Goal: Task Accomplishment & Management: Use online tool/utility

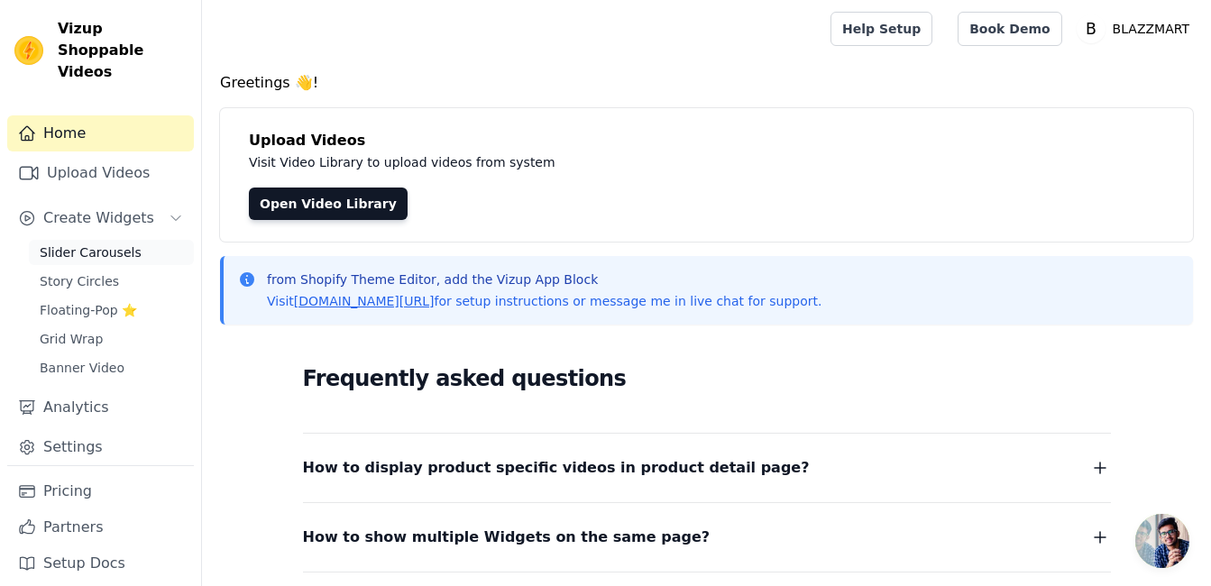
click at [119, 243] on span "Slider Carousels" at bounding box center [91, 252] width 102 height 18
click at [85, 158] on link "Upload Videos" at bounding box center [100, 173] width 187 height 36
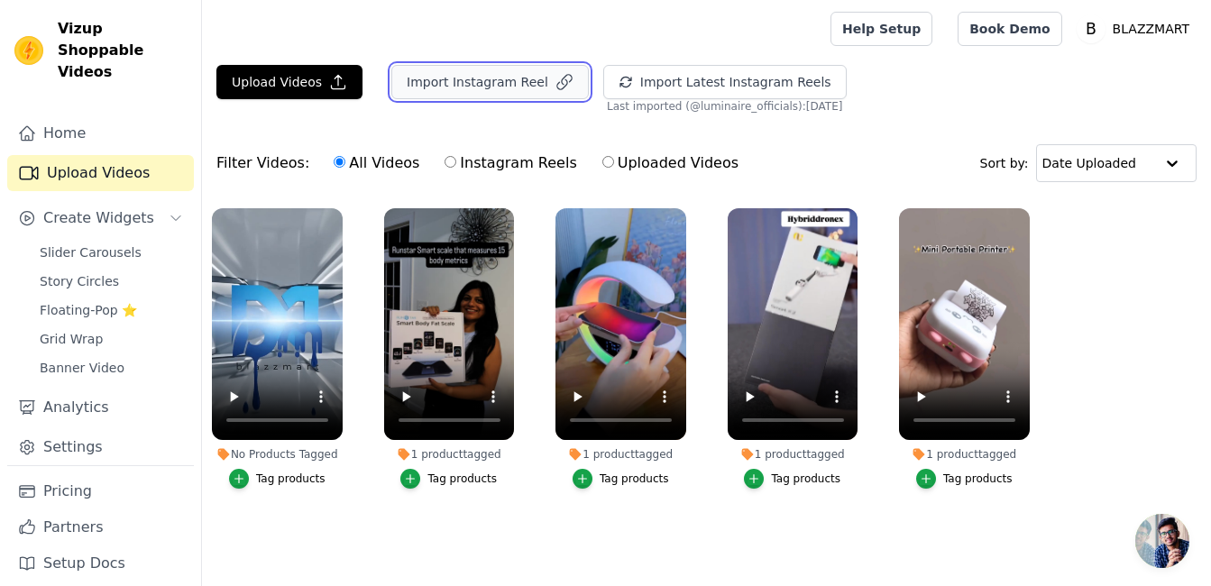
click at [447, 90] on button "Import Instagram Reel" at bounding box center [489, 82] width 197 height 34
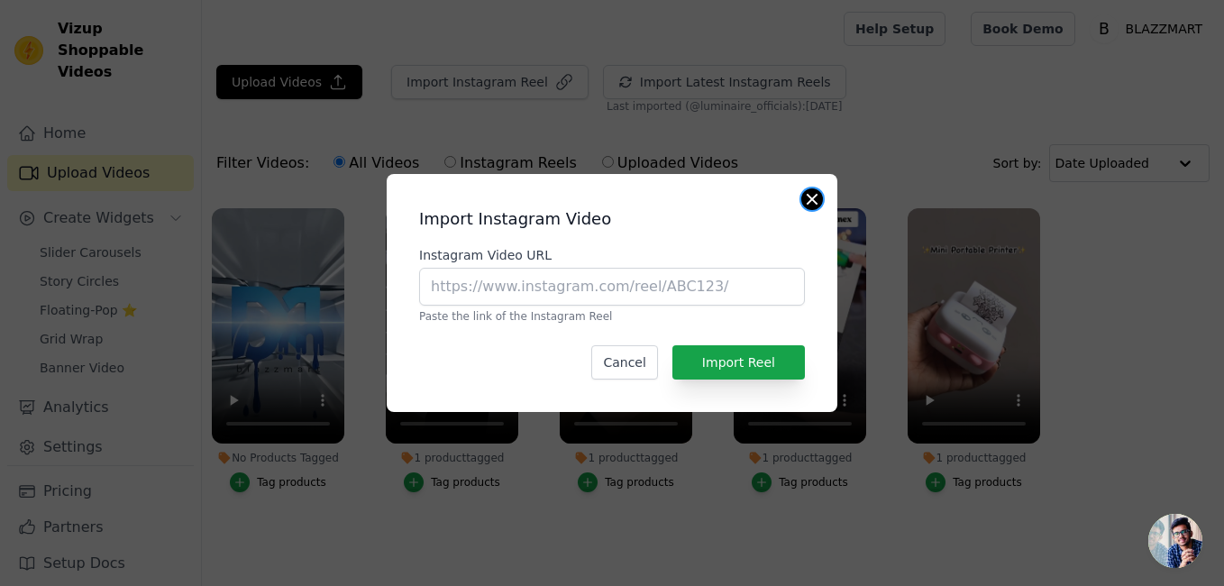
click at [811, 198] on button "Close modal" at bounding box center [813, 199] width 22 height 22
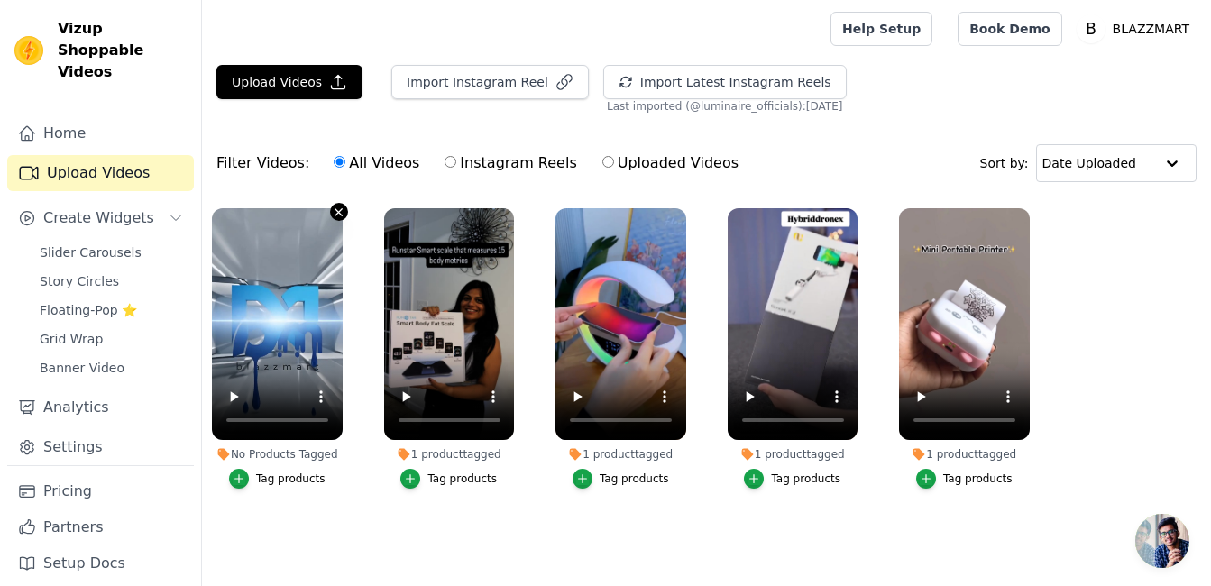
click at [337, 209] on icon "button" at bounding box center [339, 213] width 14 height 14
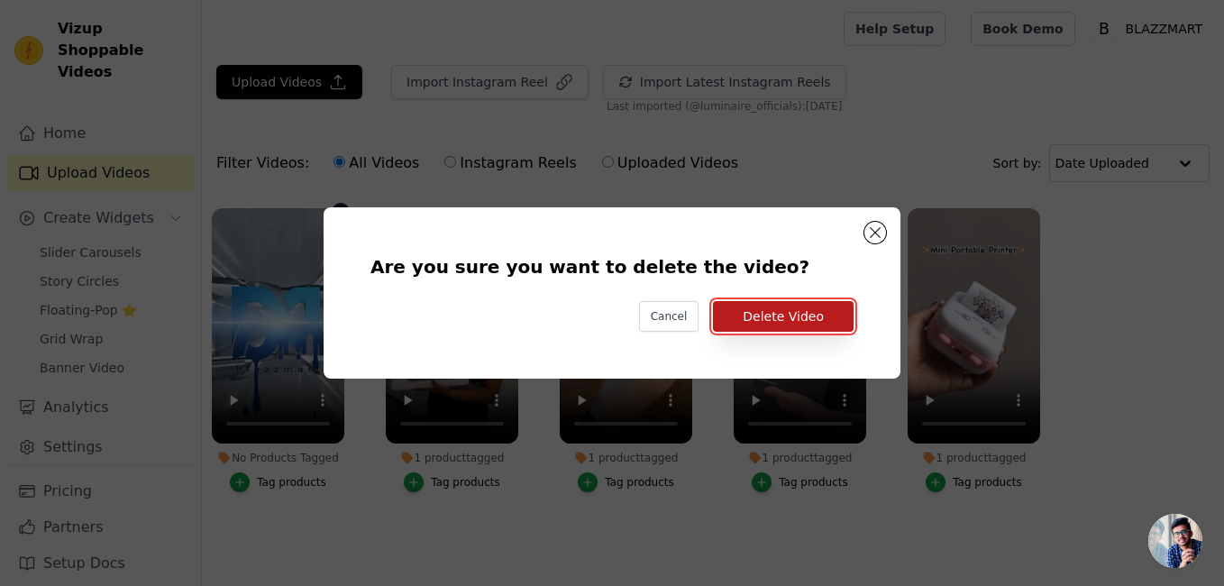
click at [823, 320] on button "Delete Video" at bounding box center [783, 316] width 141 height 31
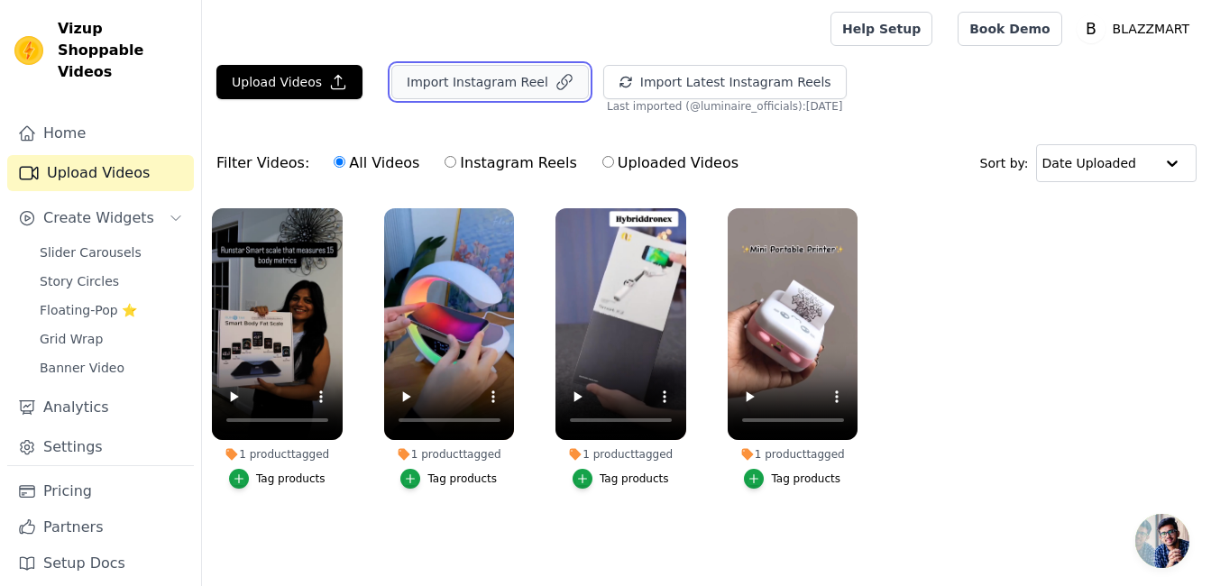
click at [484, 87] on button "Import Instagram Reel" at bounding box center [489, 82] width 197 height 34
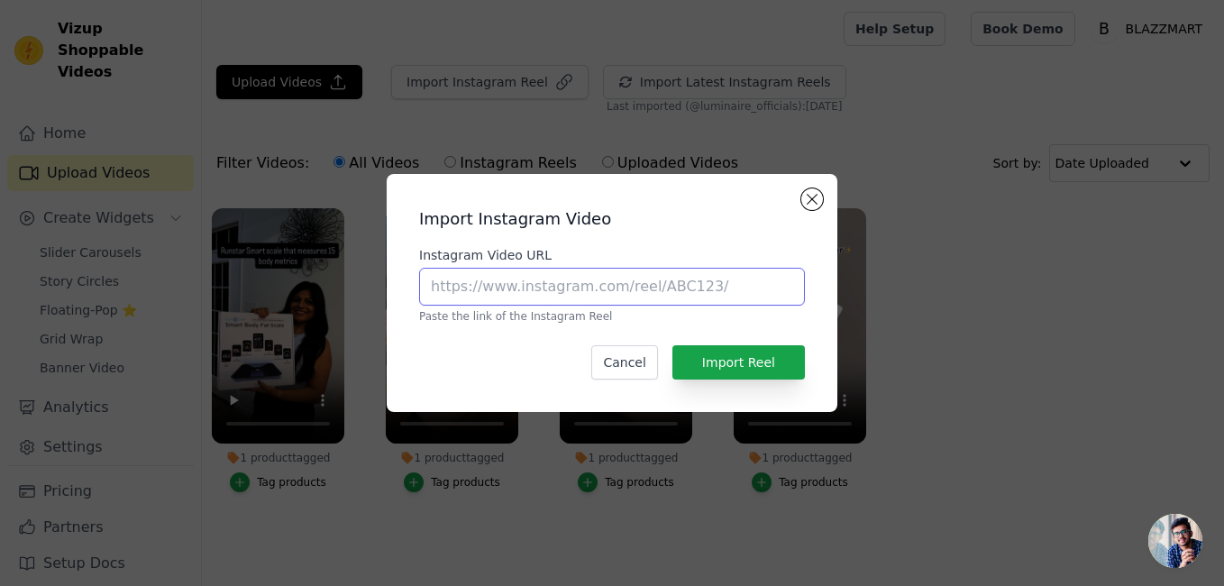
paste input "[URL][DOMAIN_NAME]"
type input "[URL][DOMAIN_NAME]"
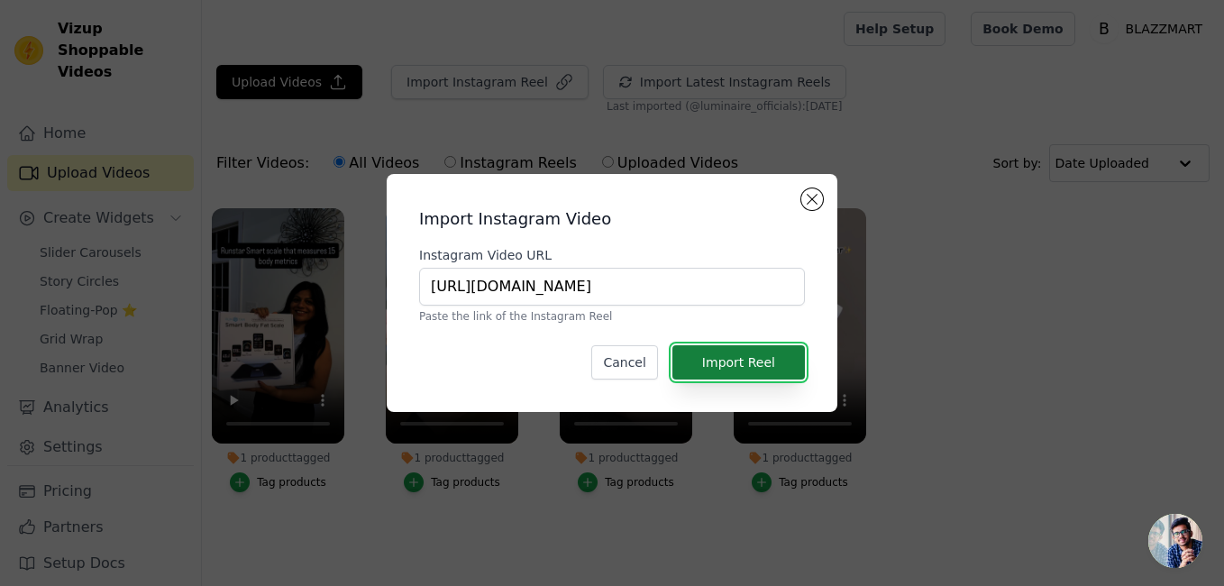
click at [725, 355] on button "Import Reel" at bounding box center [739, 362] width 133 height 34
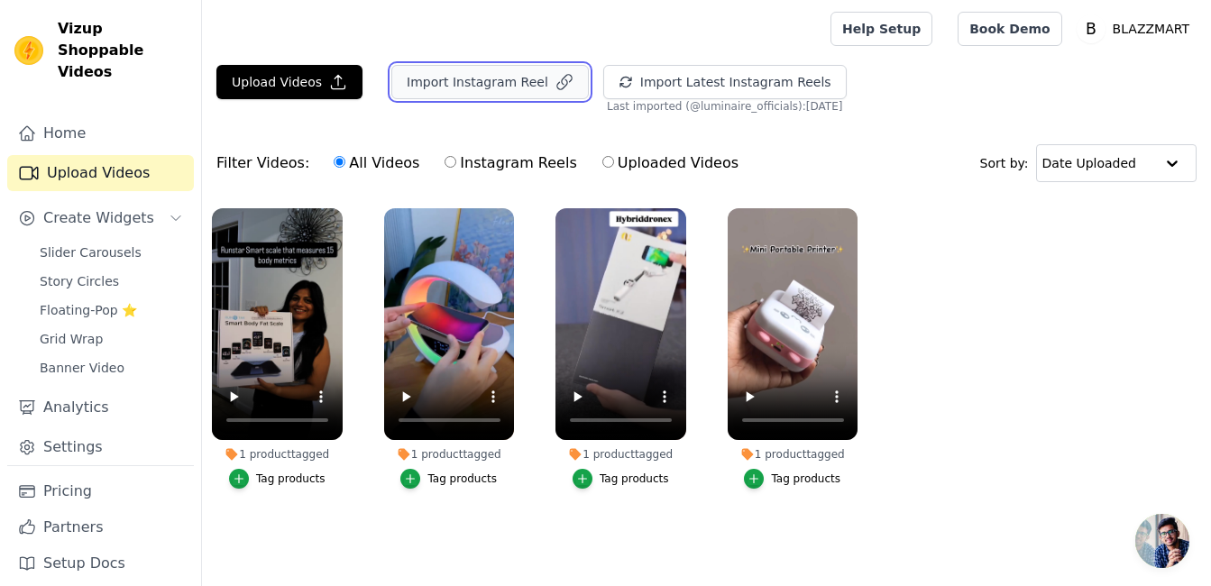
click at [454, 89] on button "Import Instagram Reel" at bounding box center [489, 82] width 197 height 34
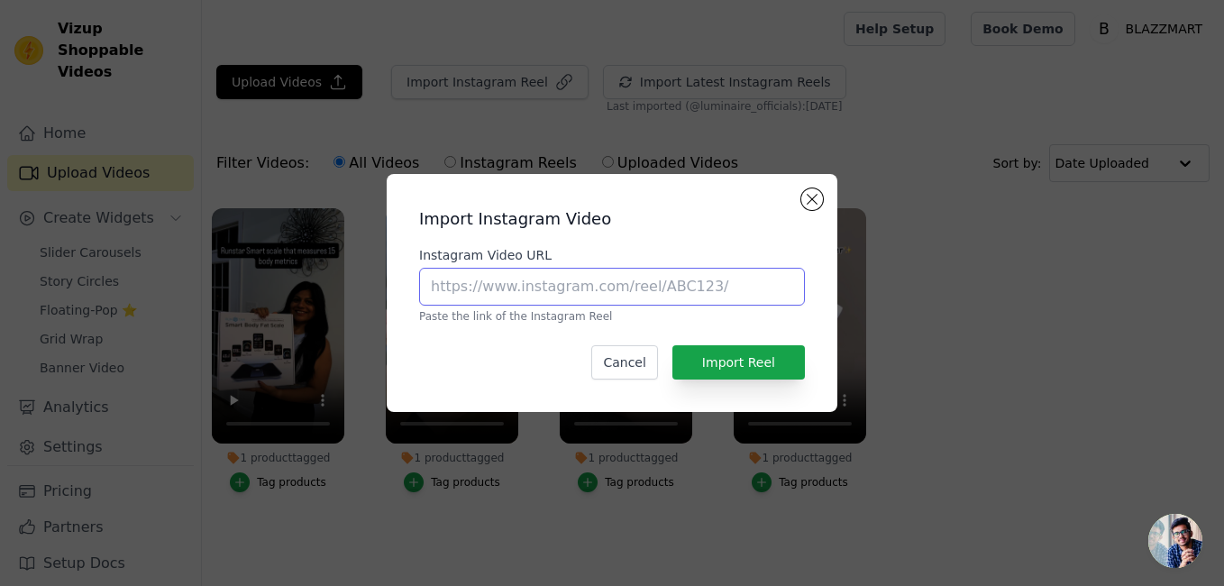
paste input "[URL][DOMAIN_NAME]"
type input "[URL][DOMAIN_NAME]"
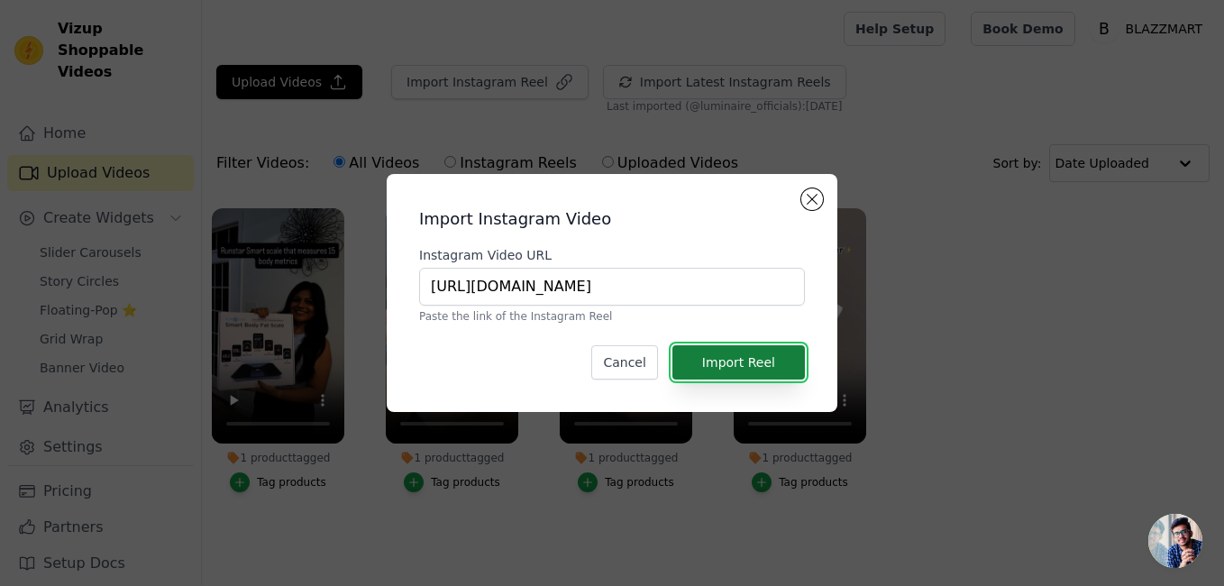
click at [718, 360] on button "Import Reel" at bounding box center [739, 362] width 133 height 34
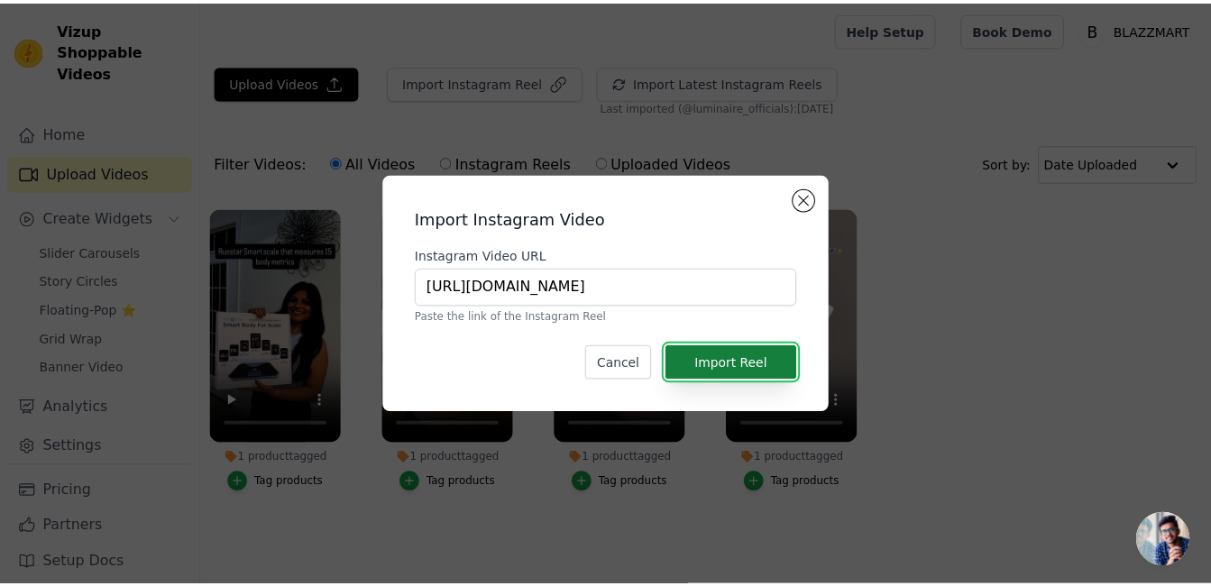
scroll to position [0, 0]
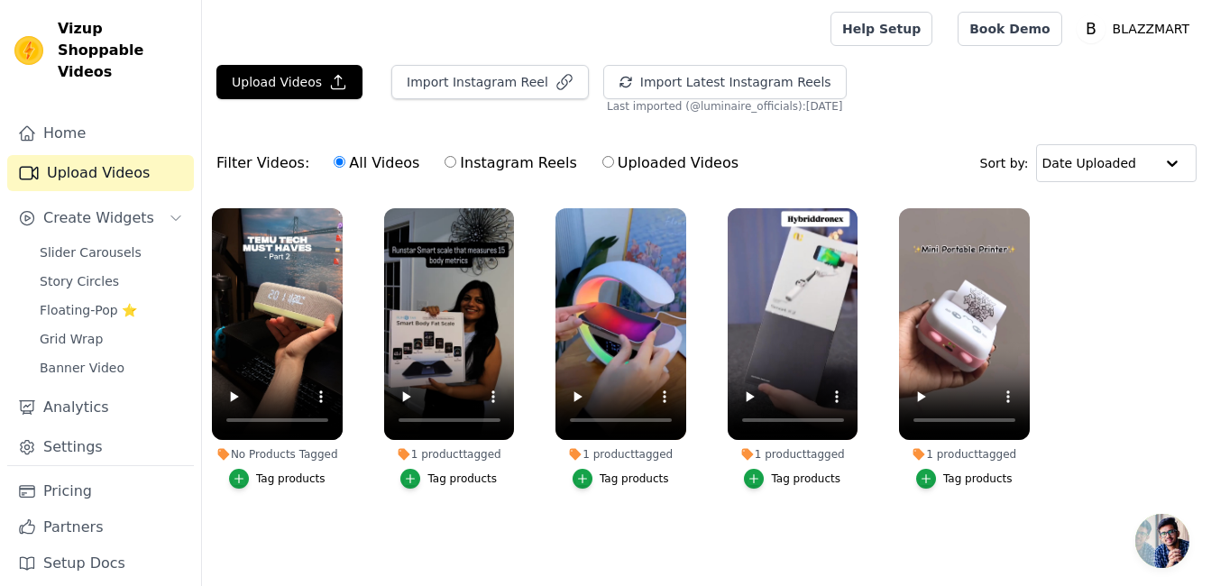
click at [443, 479] on div "Tag products" at bounding box center [461, 479] width 69 height 14
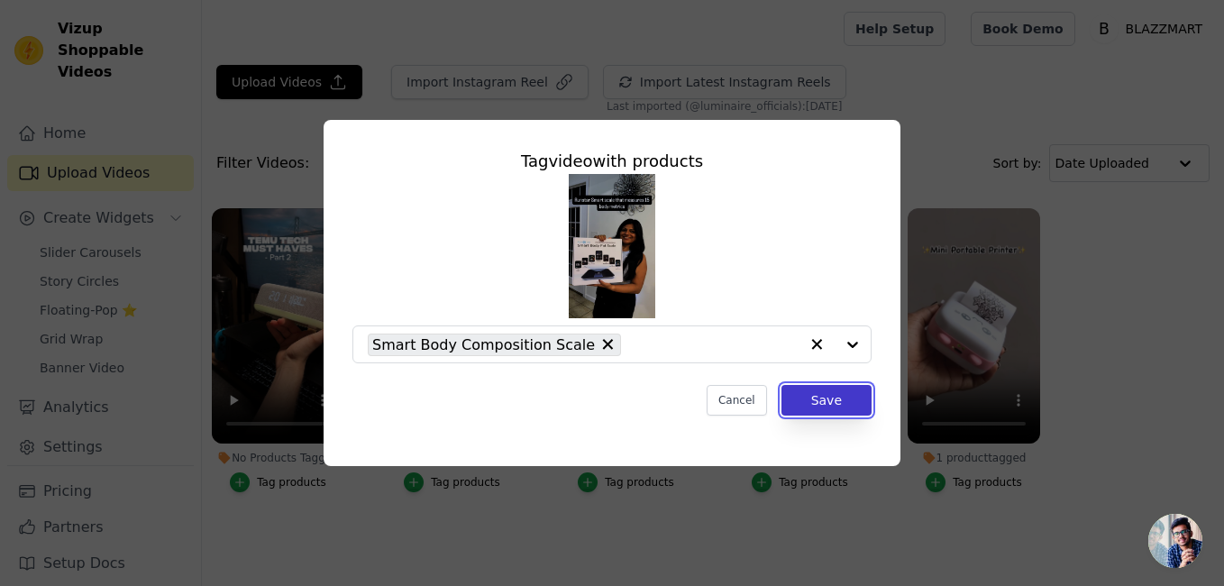
click at [845, 407] on button "Save" at bounding box center [827, 400] width 90 height 31
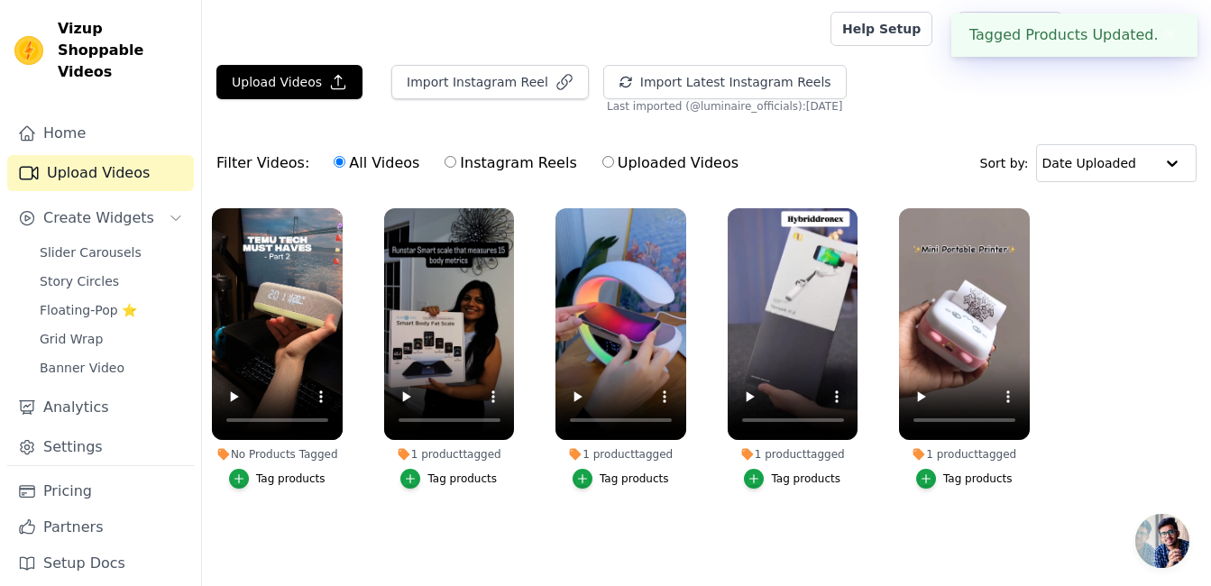
click at [305, 479] on div "Tag products" at bounding box center [290, 479] width 69 height 14
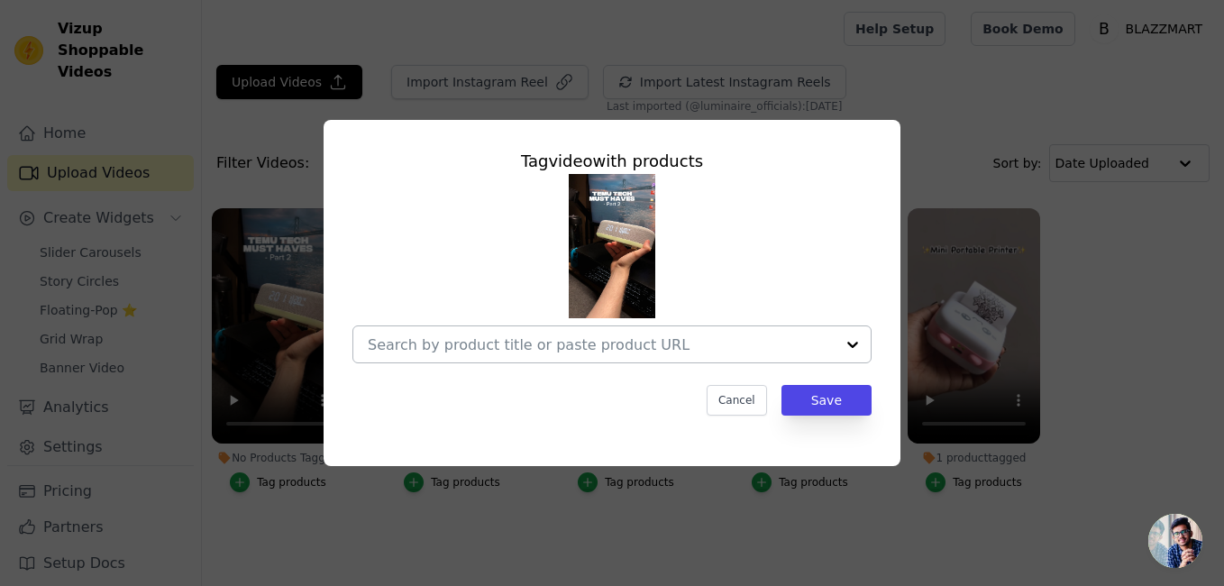
click at [546, 353] on input "No Products Tagged Tag video with products Cancel Save Tag products" at bounding box center [601, 344] width 467 height 17
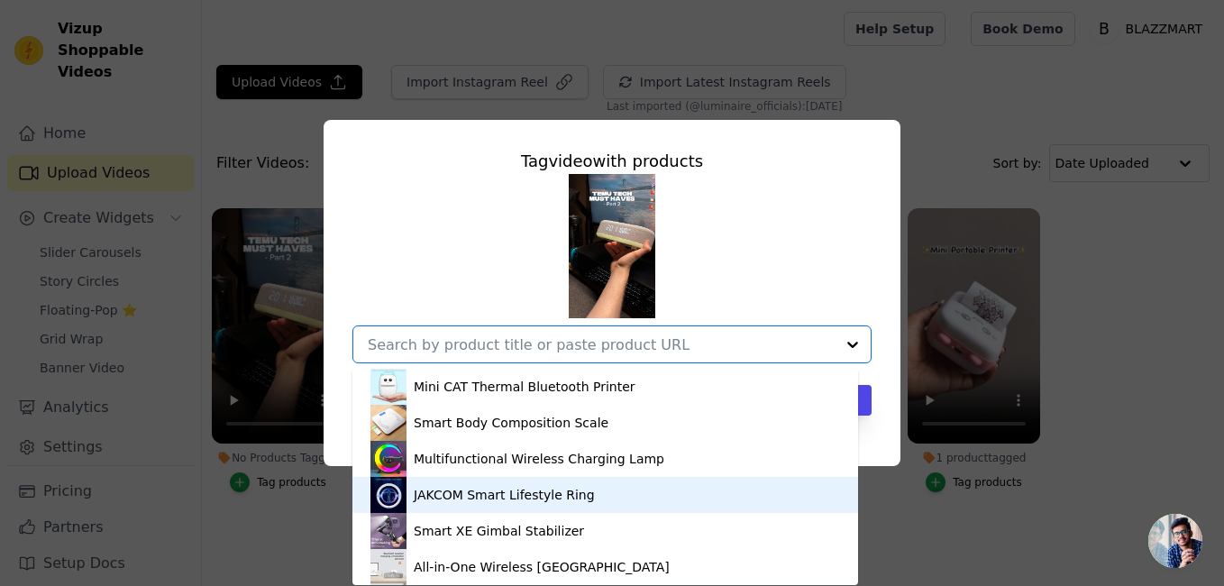
click at [520, 491] on div "JAKCOM Smart Lifestyle Ring" at bounding box center [504, 495] width 181 height 18
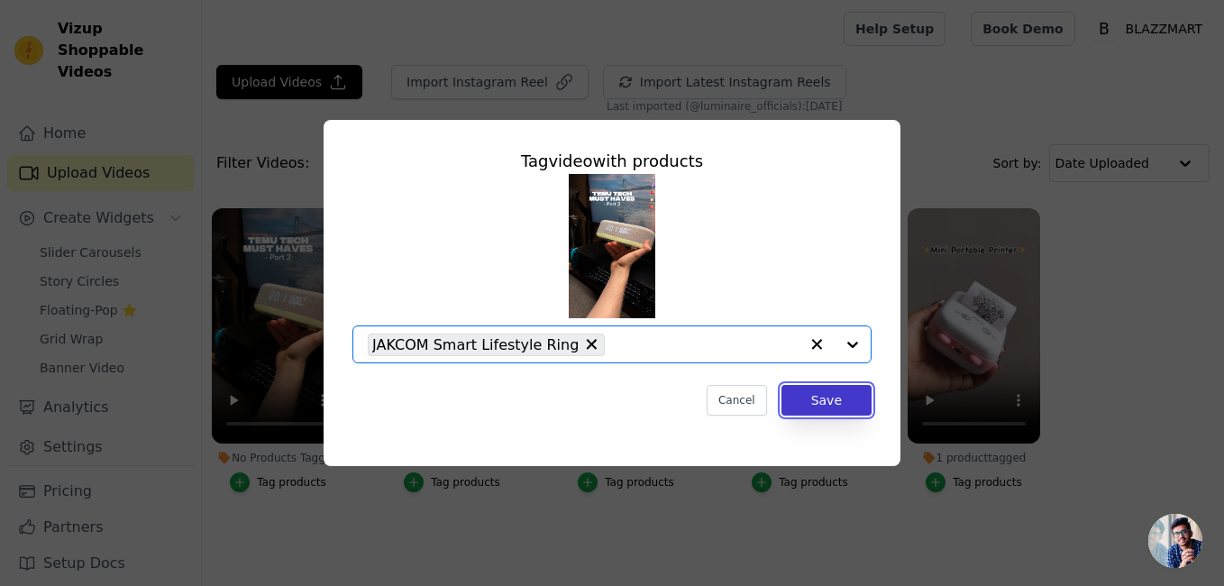
click at [809, 405] on button "Save" at bounding box center [827, 400] width 90 height 31
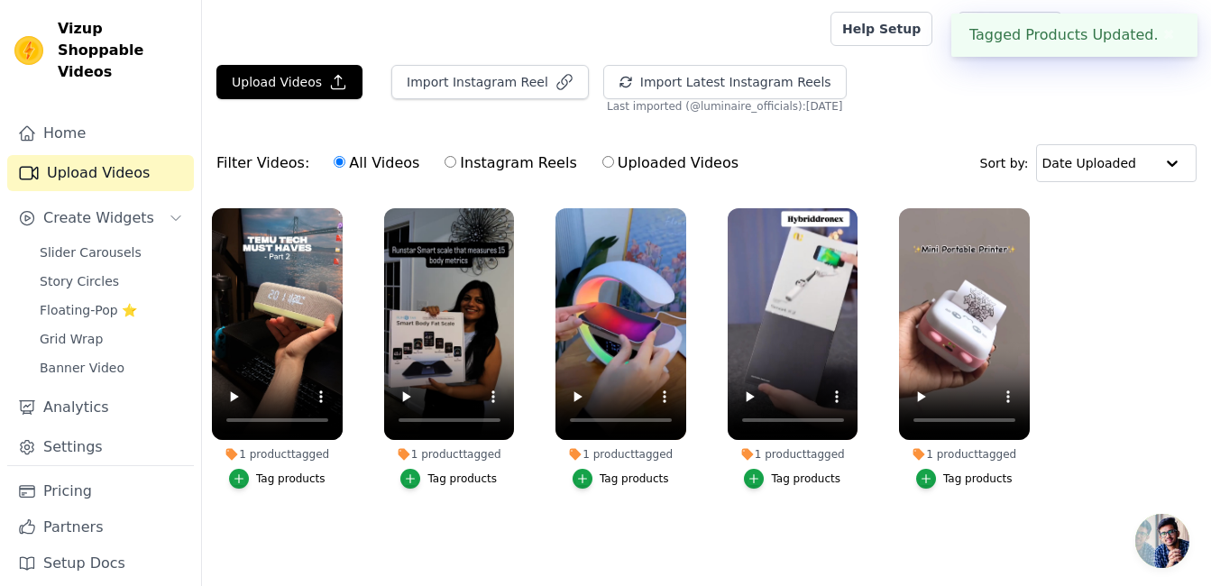
click at [300, 478] on div "Tag products" at bounding box center [290, 479] width 69 height 14
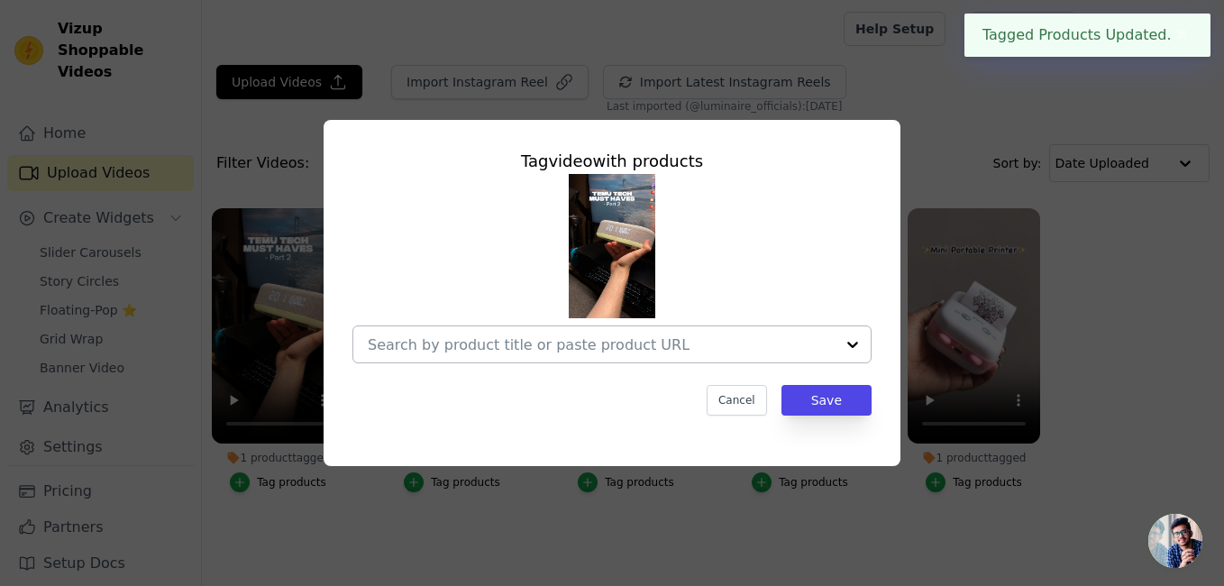
click at [562, 342] on input "1 product tagged Tag video with products Cancel Save Tag products" at bounding box center [601, 344] width 467 height 17
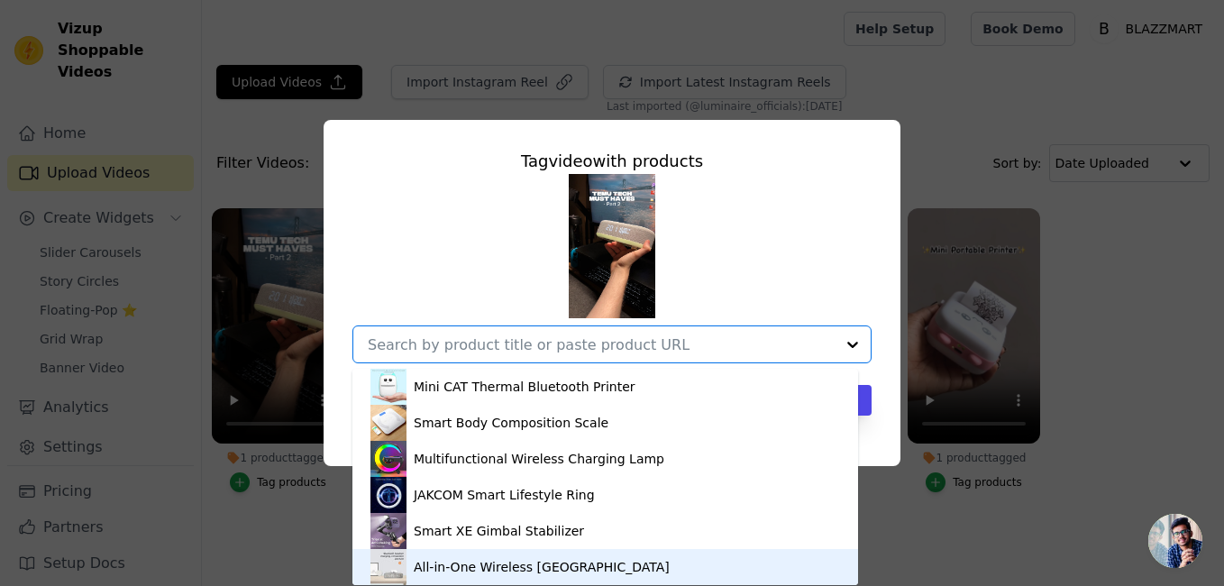
click at [472, 558] on div "All-in-One Wireless [GEOGRAPHIC_DATA]" at bounding box center [542, 567] width 256 height 18
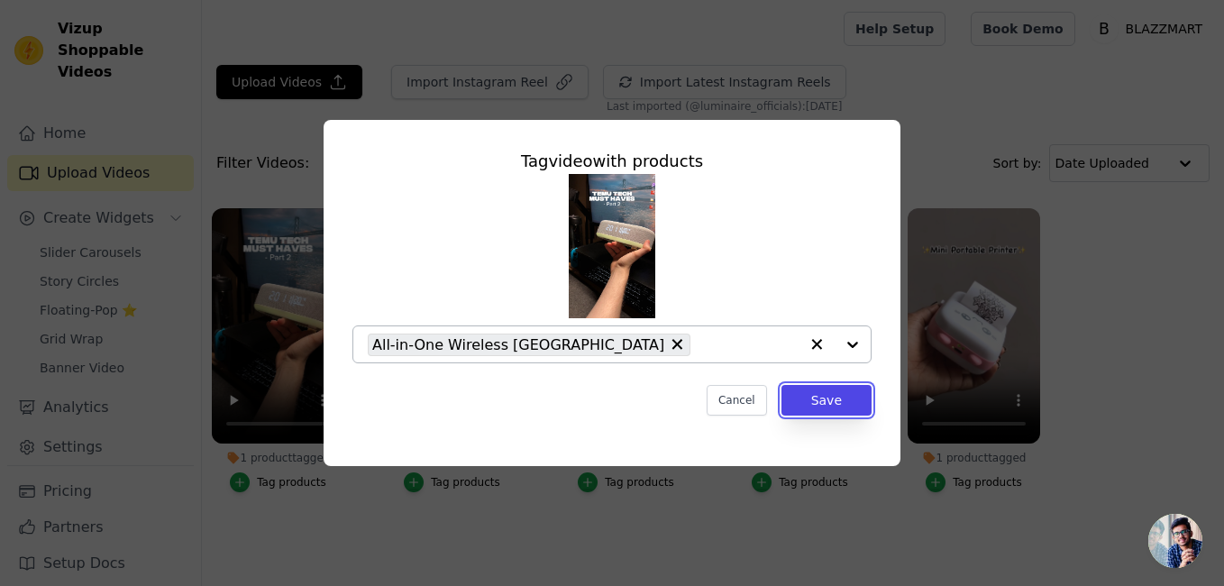
drag, startPoint x: 824, startPoint y: 401, endPoint x: 581, endPoint y: 373, distance: 245.0
click at [825, 401] on button "Save" at bounding box center [827, 400] width 90 height 31
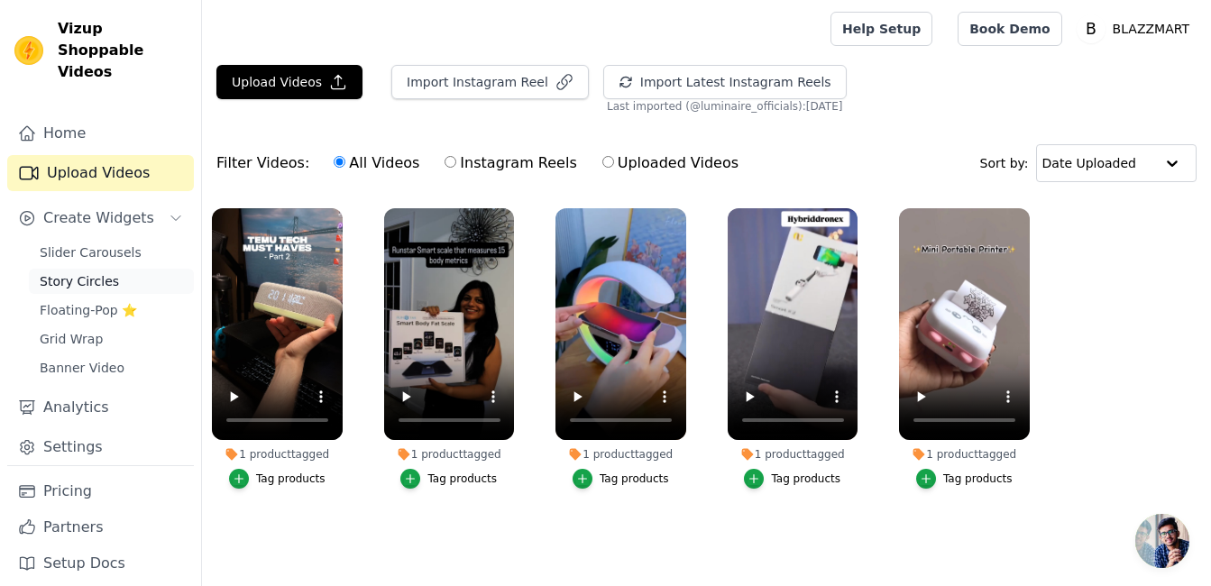
drag, startPoint x: 105, startPoint y: 235, endPoint x: 124, endPoint y: 249, distance: 22.5
click at [105, 243] on span "Slider Carousels" at bounding box center [91, 252] width 102 height 18
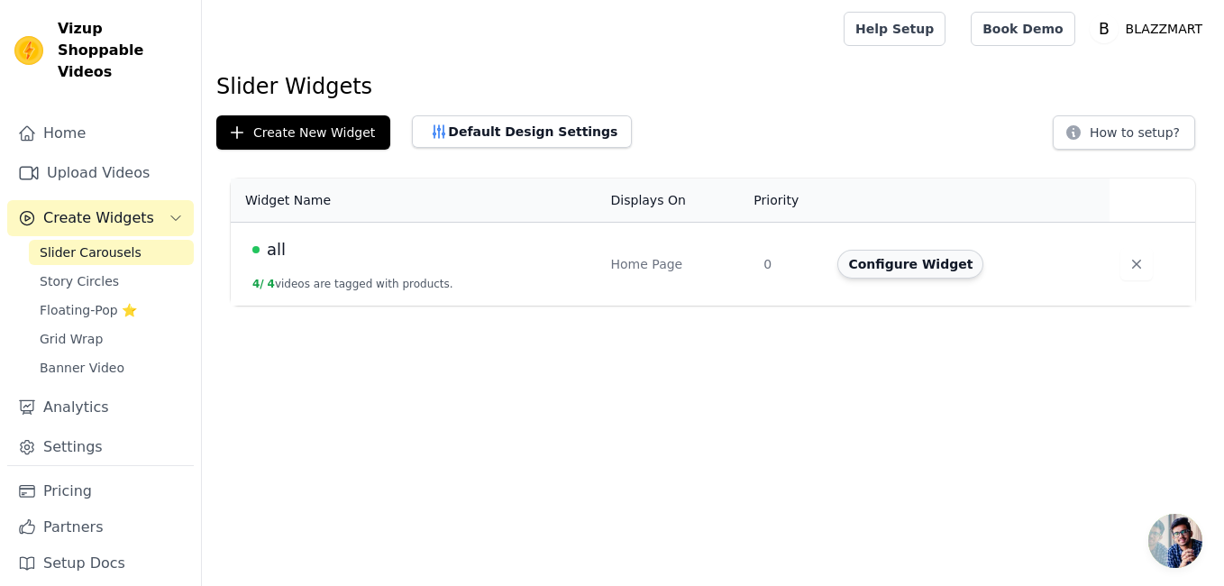
click at [937, 268] on button "Configure Widget" at bounding box center [911, 264] width 146 height 29
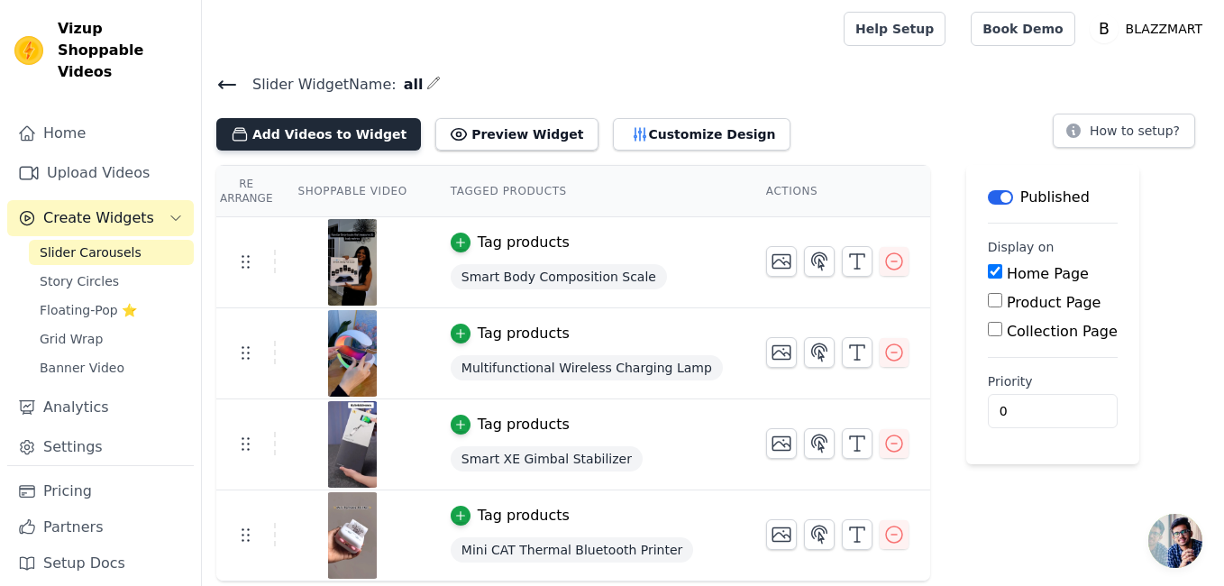
click at [331, 140] on button "Add Videos to Widget" at bounding box center [318, 134] width 205 height 32
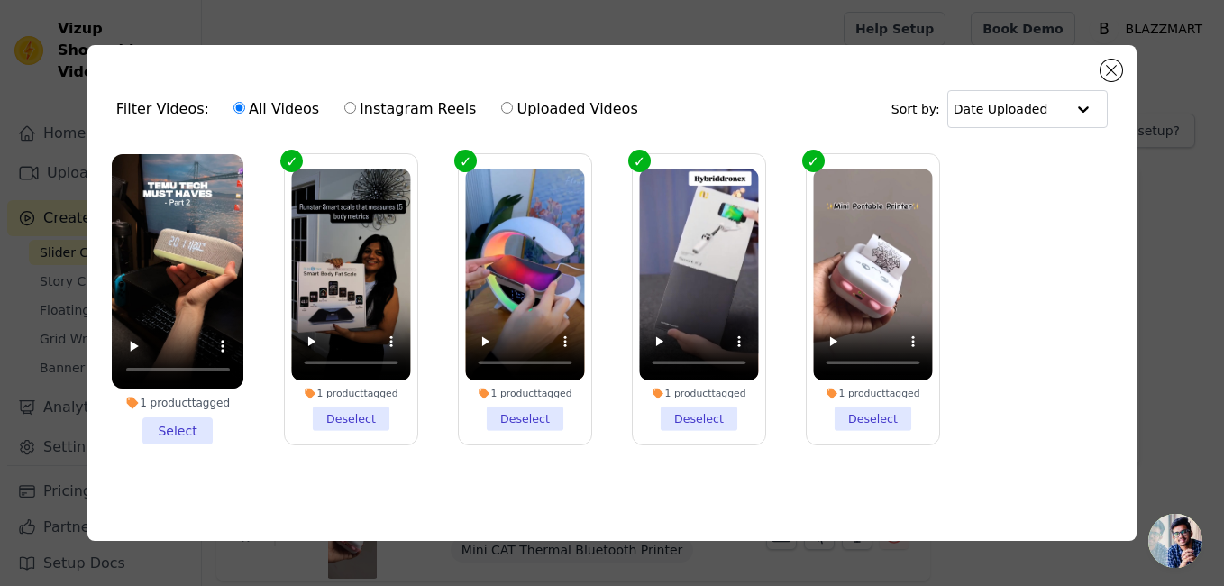
click at [187, 433] on li "1 product tagged Select" at bounding box center [178, 299] width 133 height 291
click at [0, 0] on input "1 product tagged Select" at bounding box center [0, 0] width 0 height 0
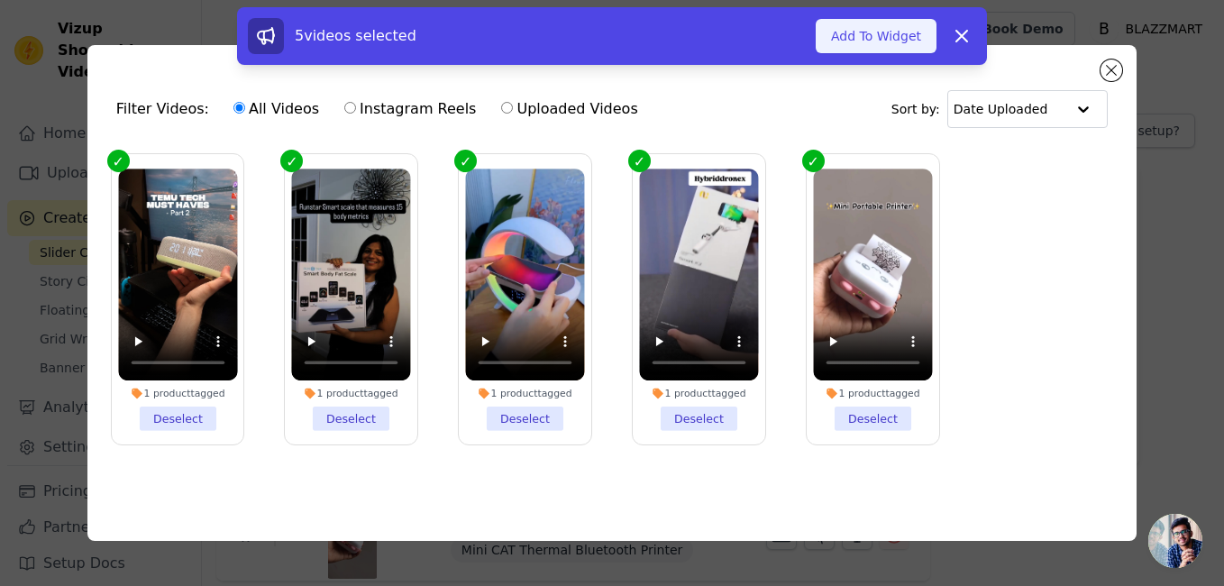
click at [842, 33] on button "Add To Widget" at bounding box center [876, 36] width 121 height 34
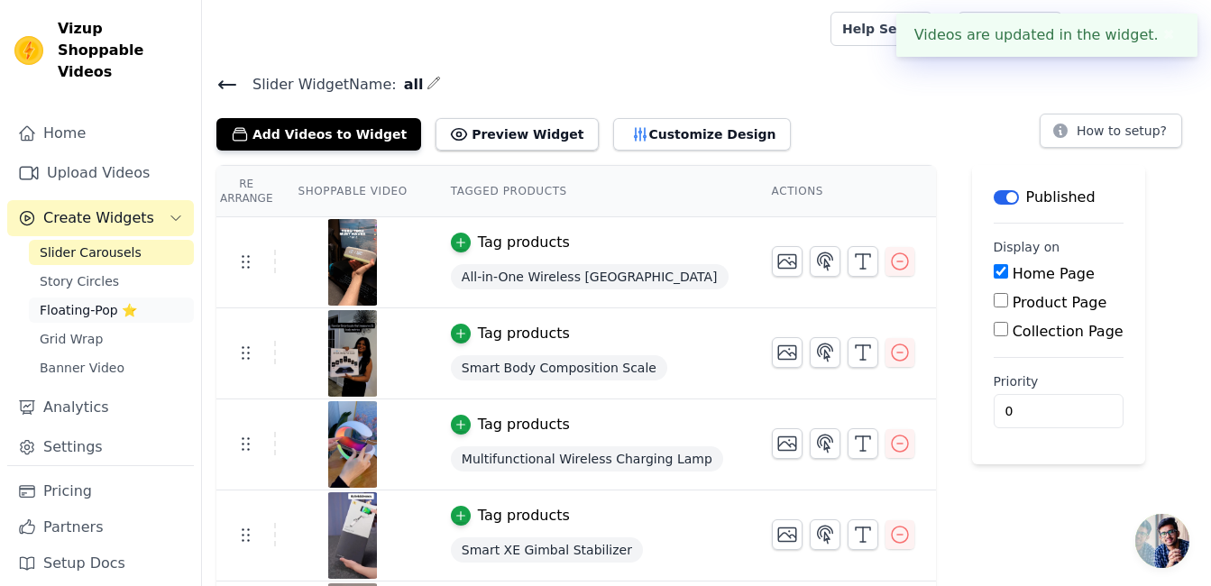
click at [105, 301] on span "Floating-Pop ⭐" at bounding box center [88, 310] width 97 height 18
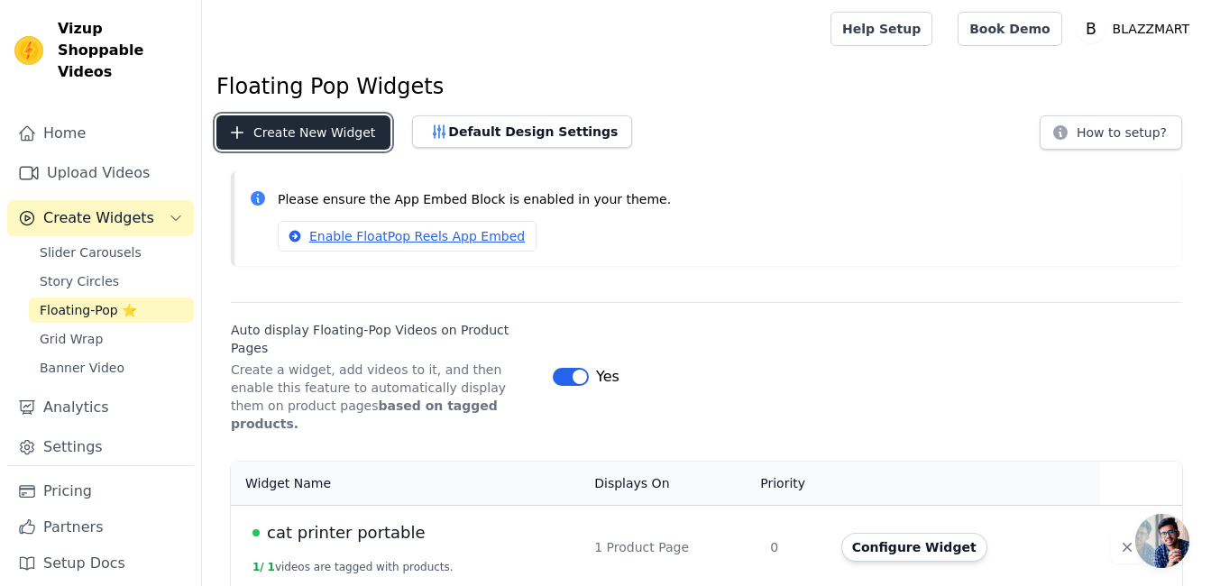
click at [315, 141] on button "Create New Widget" at bounding box center [303, 132] width 174 height 34
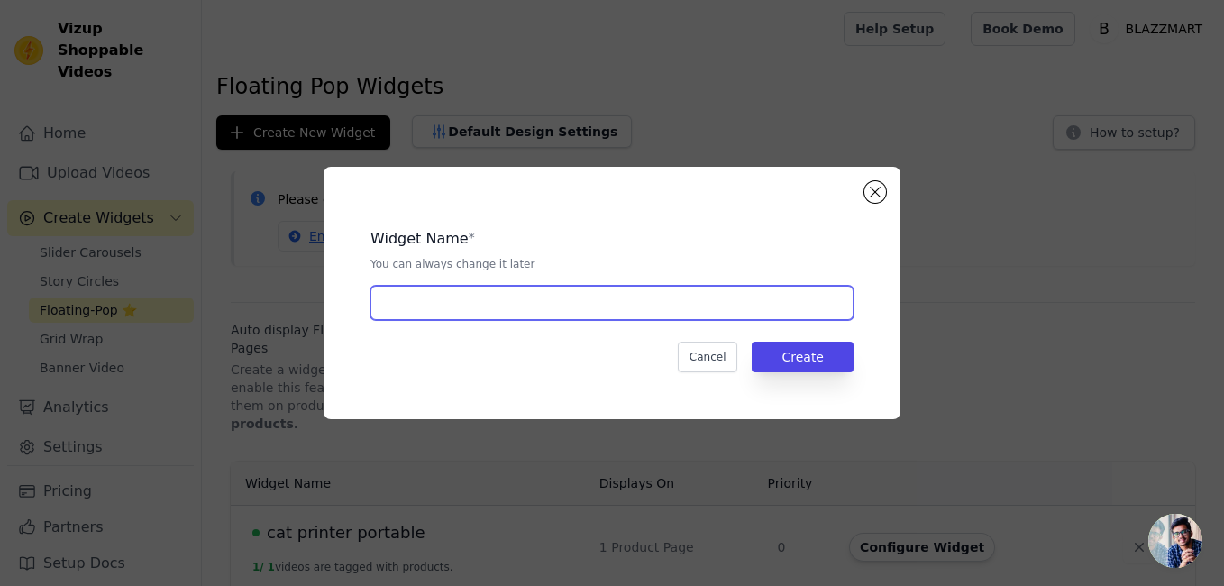
click at [502, 300] on input "text" at bounding box center [612, 303] width 483 height 34
type input "all in one white carger"
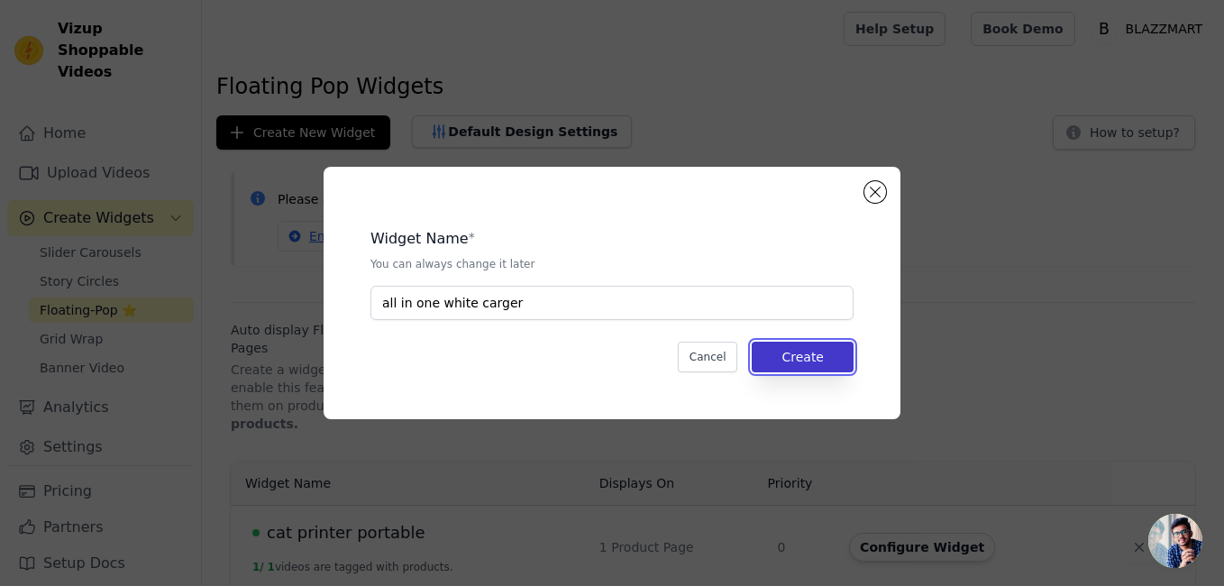
click at [802, 369] on button "Create" at bounding box center [803, 357] width 102 height 31
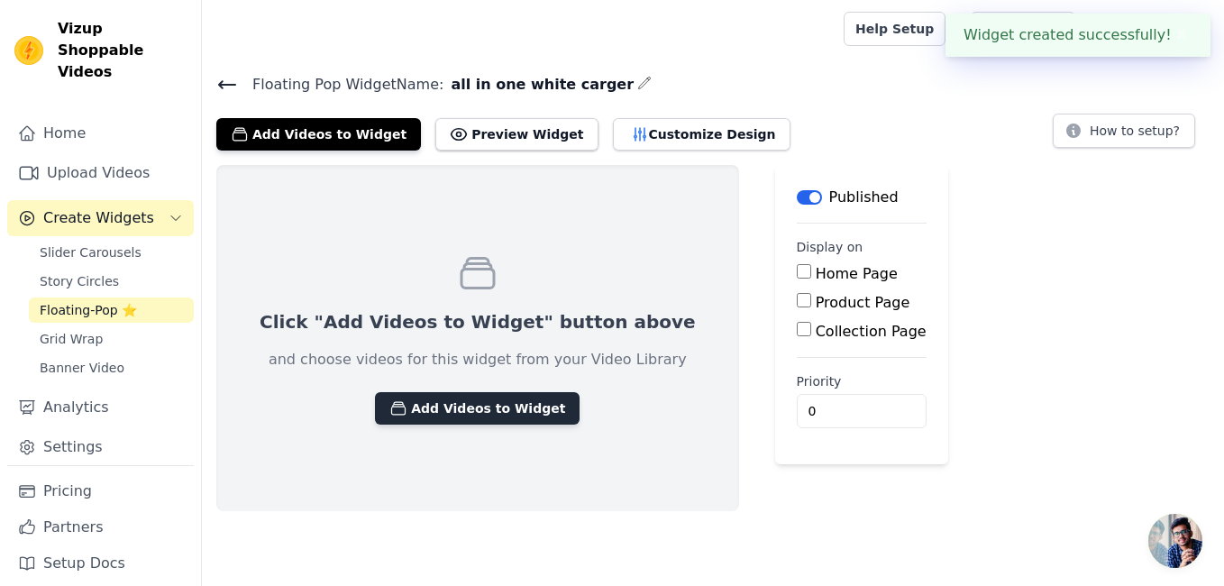
click at [419, 405] on button "Add Videos to Widget" at bounding box center [477, 408] width 205 height 32
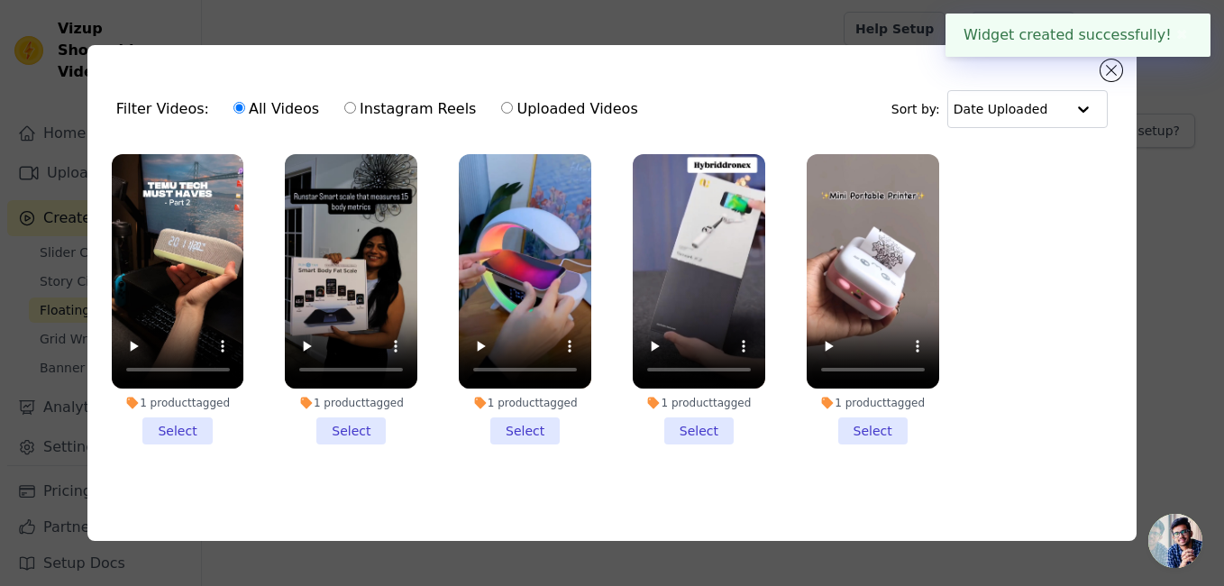
click at [193, 429] on li "1 product tagged Select" at bounding box center [178, 299] width 133 height 291
click at [0, 0] on input "1 product tagged Select" at bounding box center [0, 0] width 0 height 0
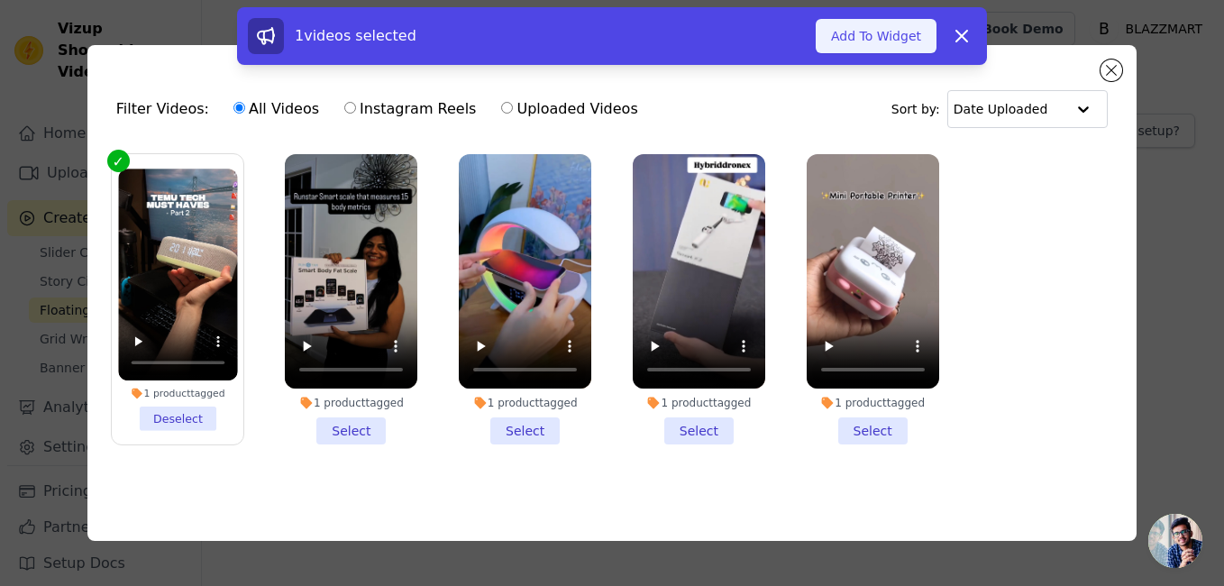
click at [841, 45] on button "Add To Widget" at bounding box center [876, 36] width 121 height 34
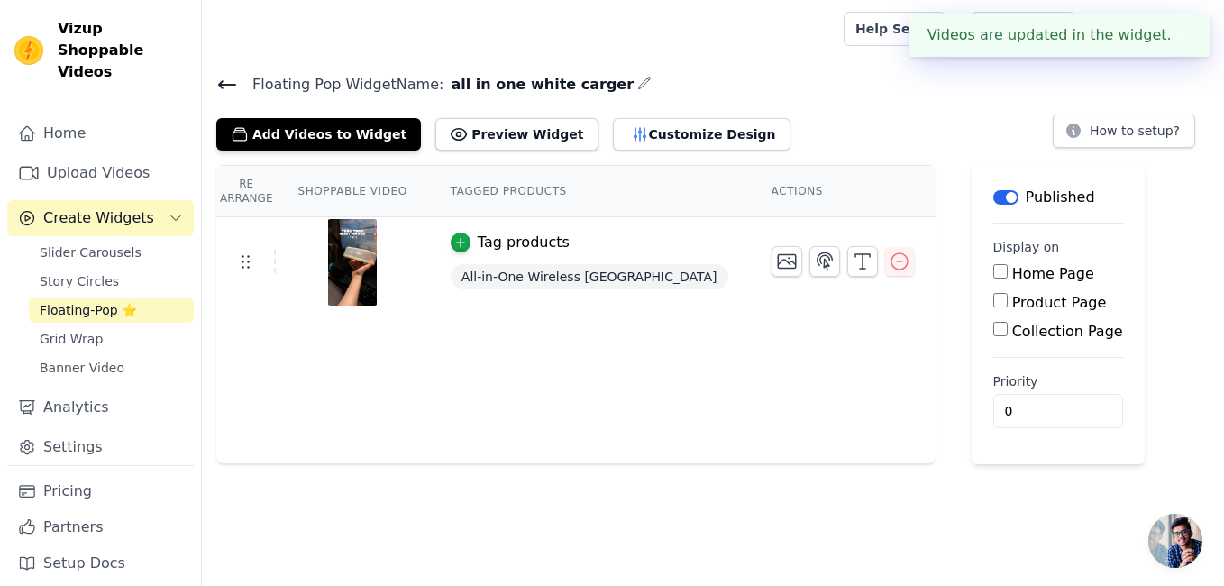
click at [994, 301] on input "Product Page" at bounding box center [1001, 300] width 14 height 14
checkbox input "true"
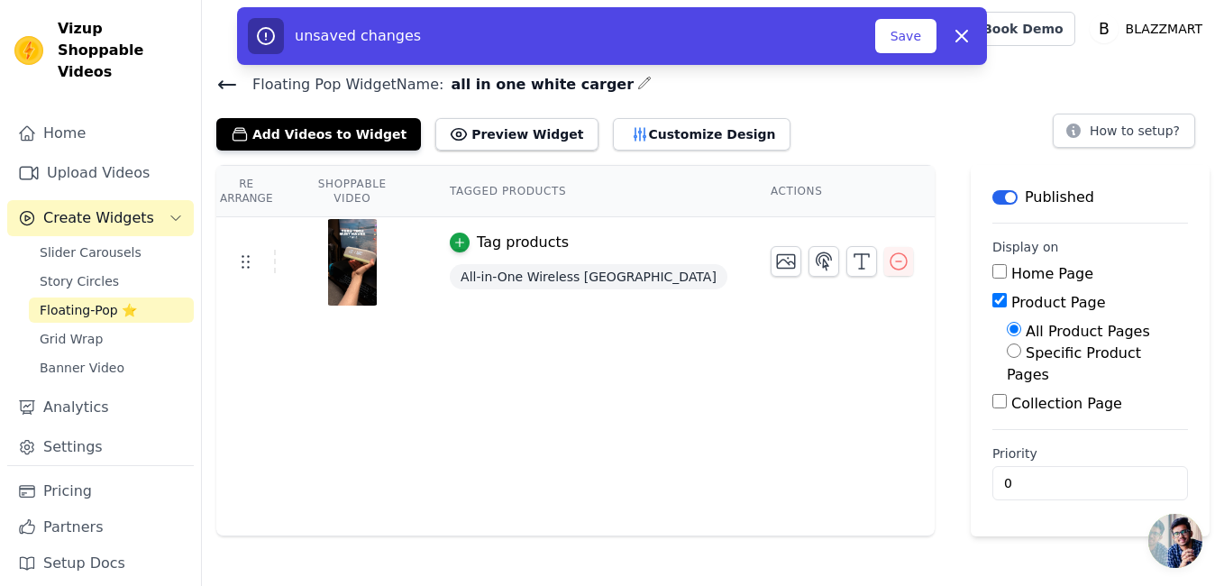
click at [1007, 353] on input "Specific Product Pages" at bounding box center [1014, 351] width 14 height 14
radio input "true"
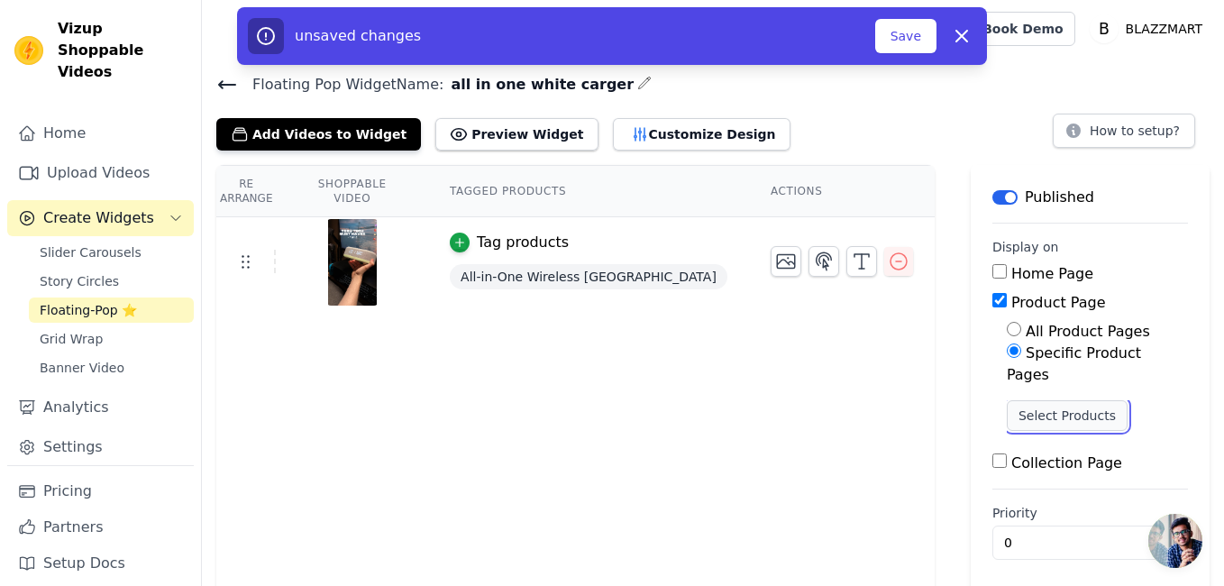
click at [1007, 400] on button "Select Products" at bounding box center [1067, 415] width 121 height 31
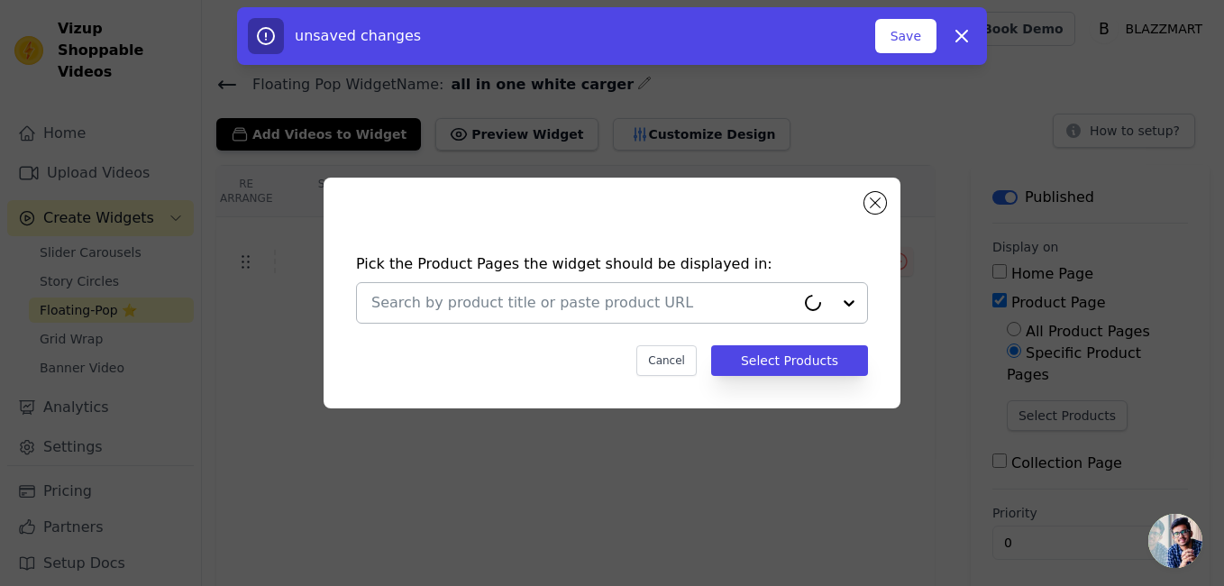
click at [627, 315] on div at bounding box center [583, 303] width 424 height 40
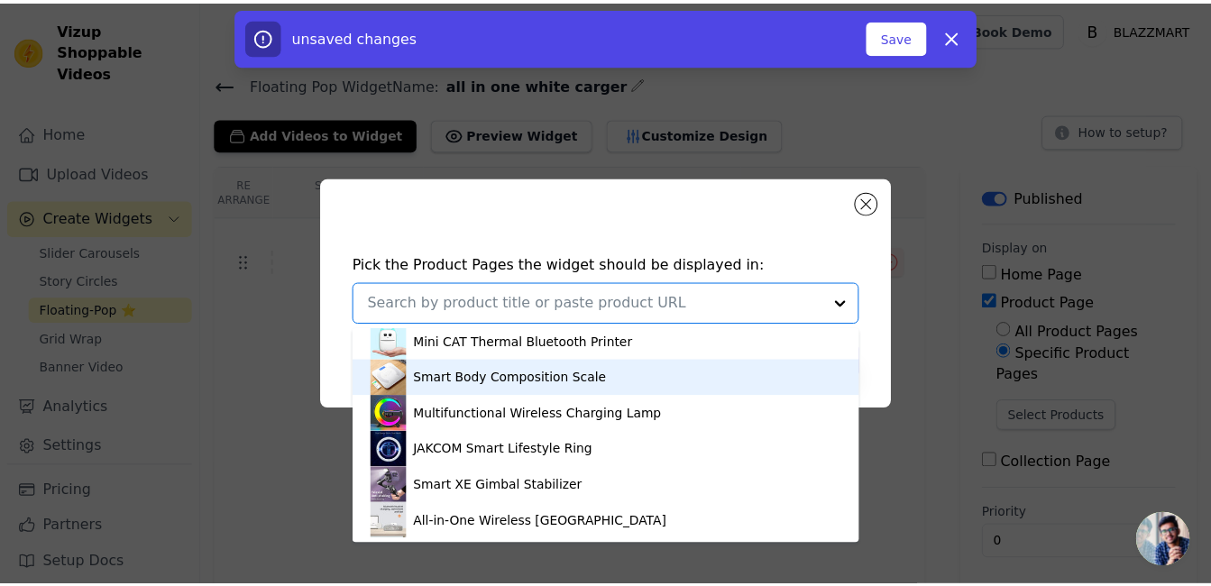
scroll to position [5, 0]
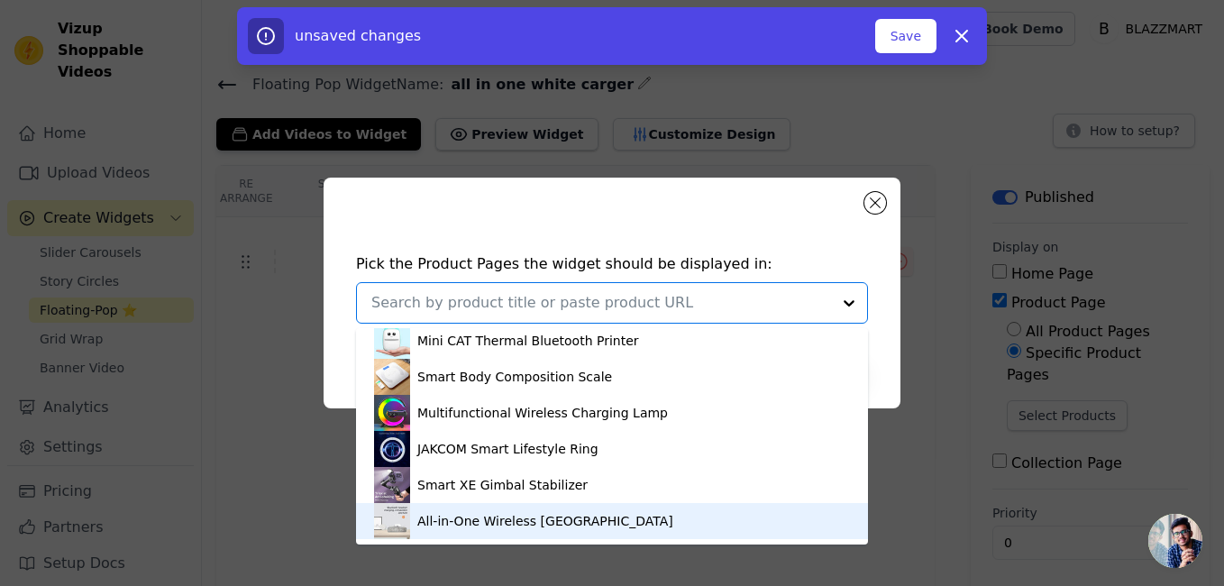
click at [512, 524] on div "All-in-One Wireless [GEOGRAPHIC_DATA]" at bounding box center [545, 521] width 256 height 18
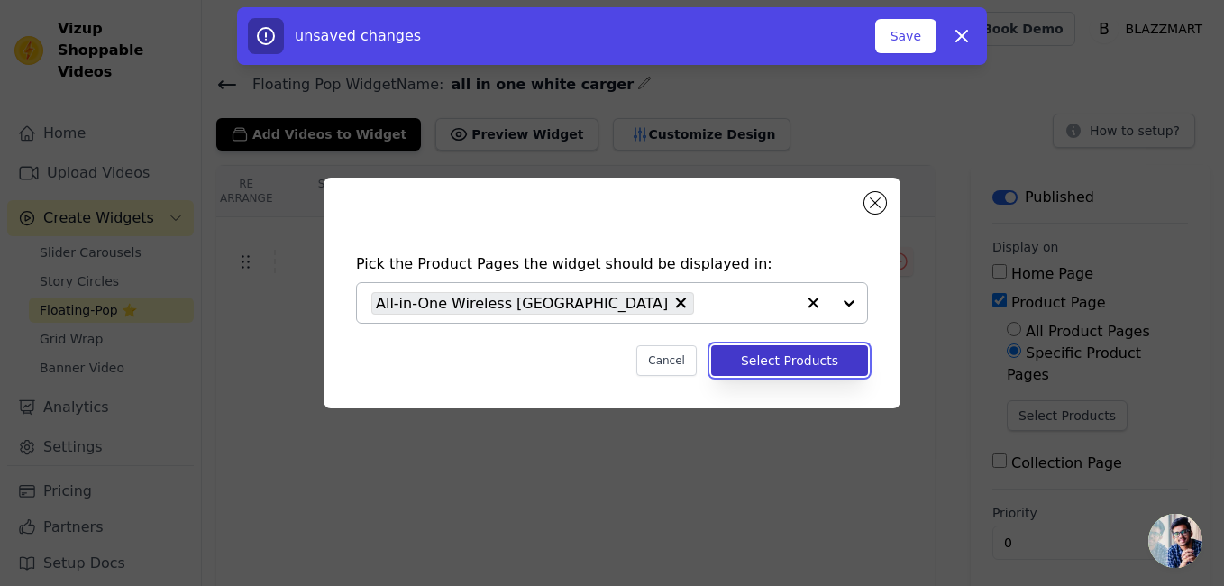
click at [781, 362] on button "Select Products" at bounding box center [789, 360] width 157 height 31
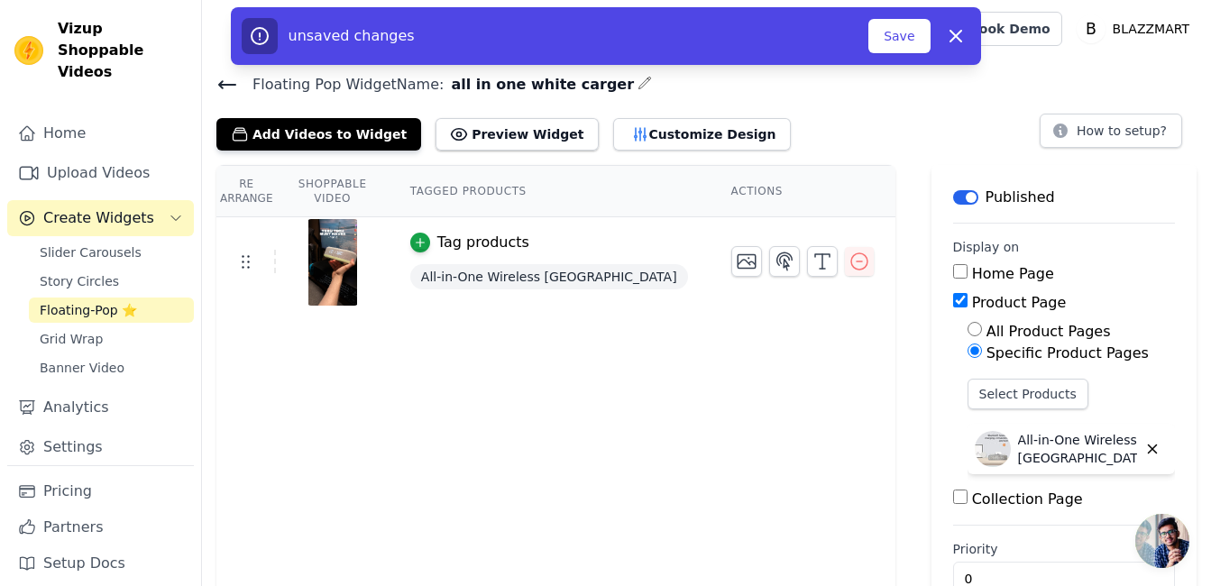
scroll to position [45, 0]
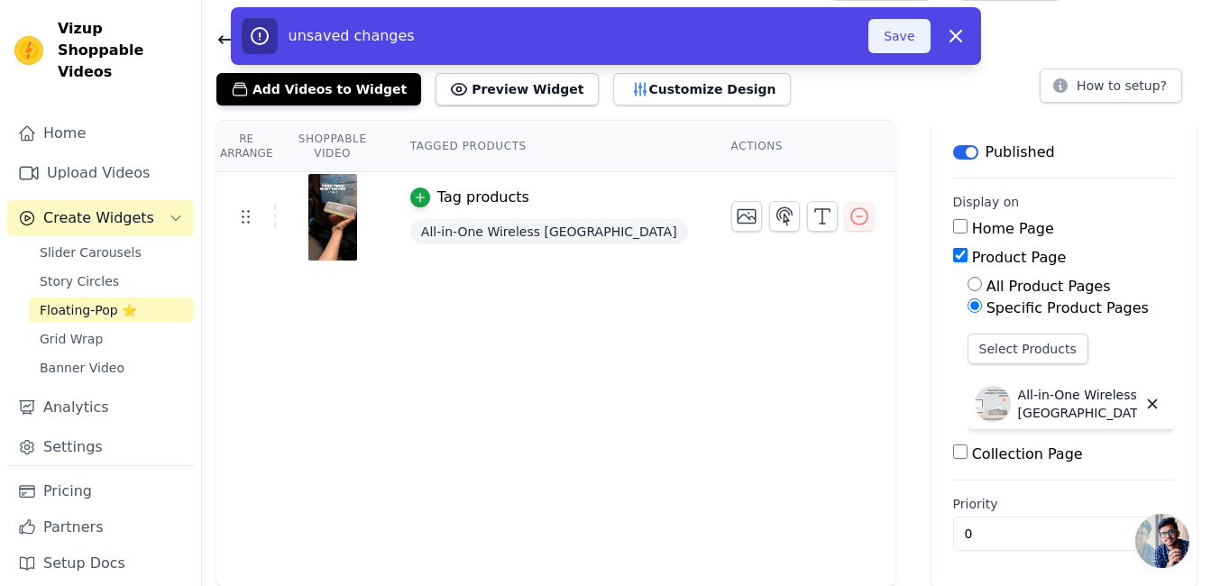
click at [895, 43] on button "Save" at bounding box center [898, 36] width 61 height 34
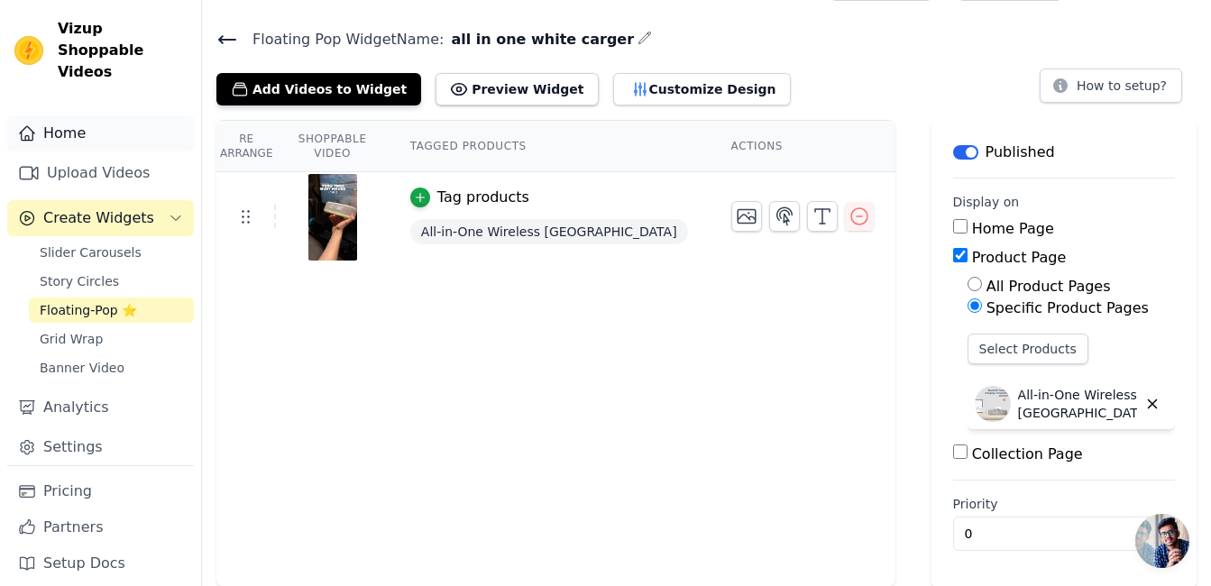
click at [98, 115] on link "Home" at bounding box center [100, 133] width 187 height 36
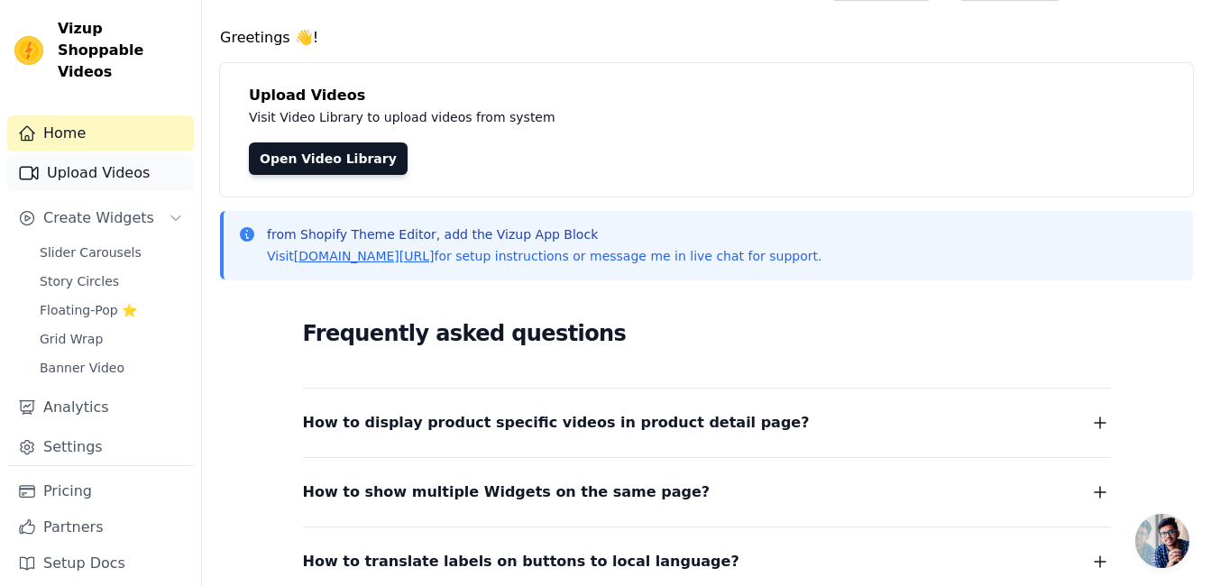
click at [115, 162] on link "Upload Videos" at bounding box center [100, 173] width 187 height 36
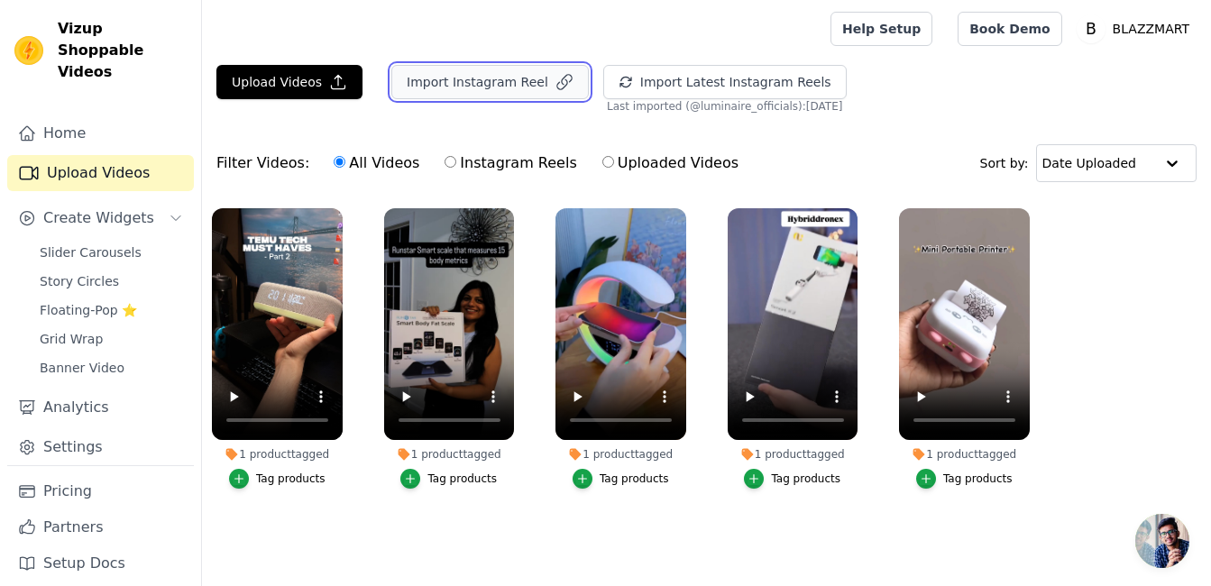
click at [447, 87] on button "Import Instagram Reel" at bounding box center [489, 82] width 197 height 34
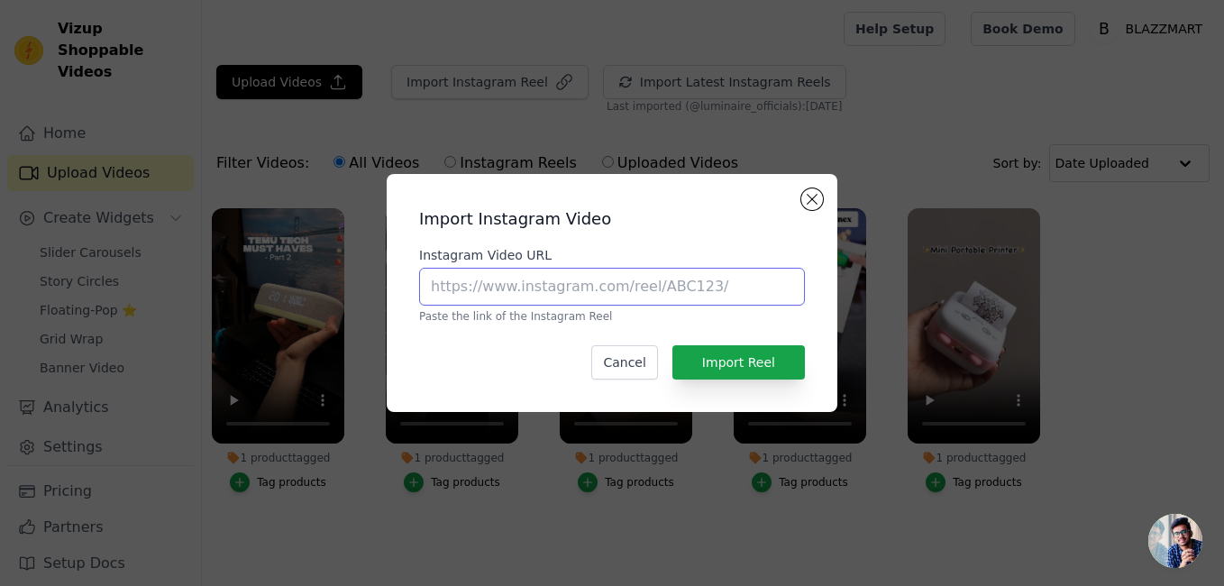
paste input "[URL][DOMAIN_NAME]"
type input "[URL][DOMAIN_NAME]"
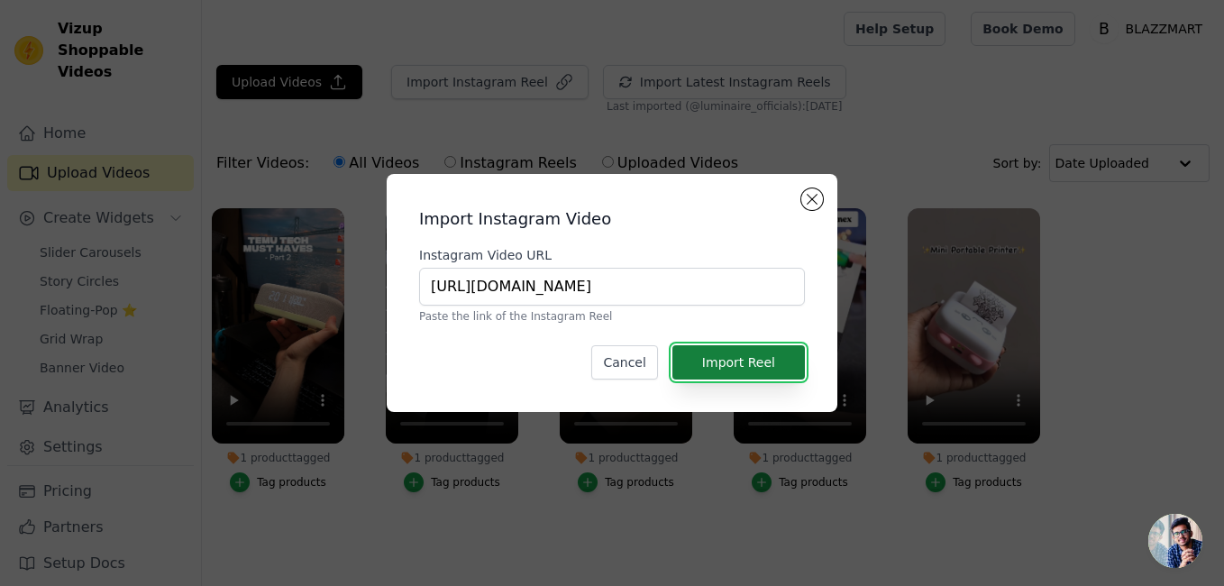
click at [722, 366] on button "Import Reel" at bounding box center [739, 362] width 133 height 34
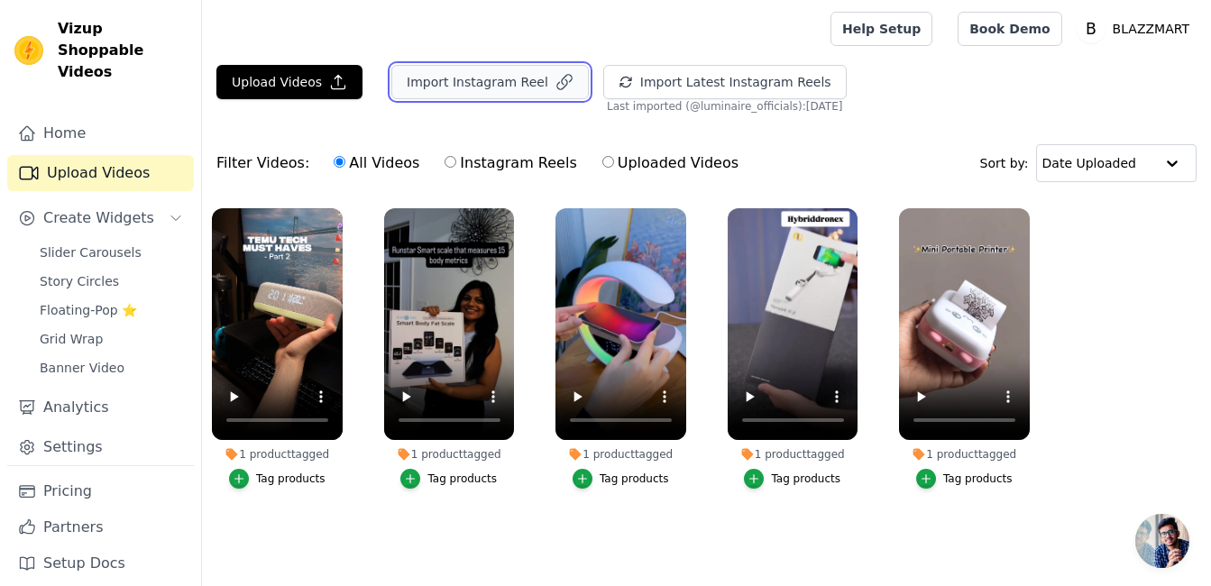
click at [457, 86] on button "Import Instagram Reel" at bounding box center [489, 82] width 197 height 34
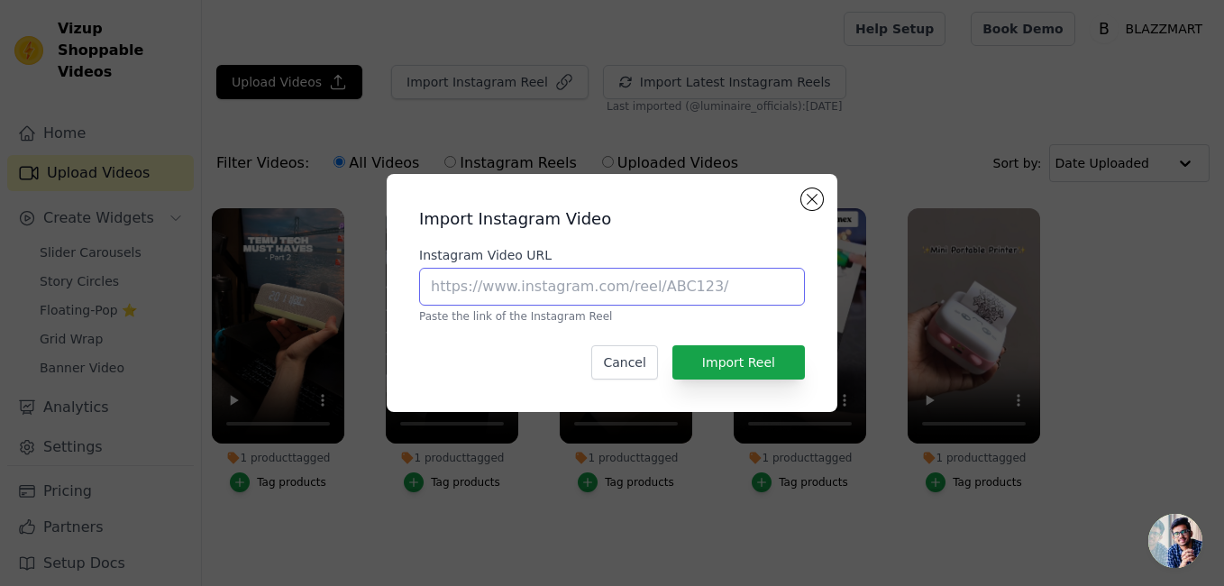
paste input "[URL][DOMAIN_NAME]"
type input "[URL][DOMAIN_NAME]"
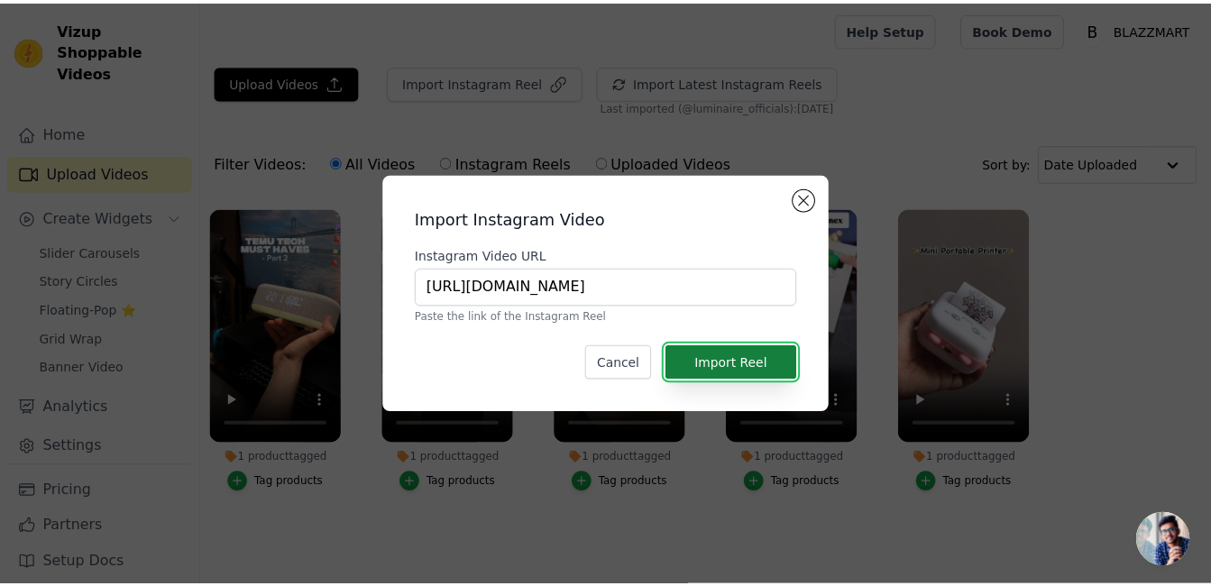
scroll to position [0, 0]
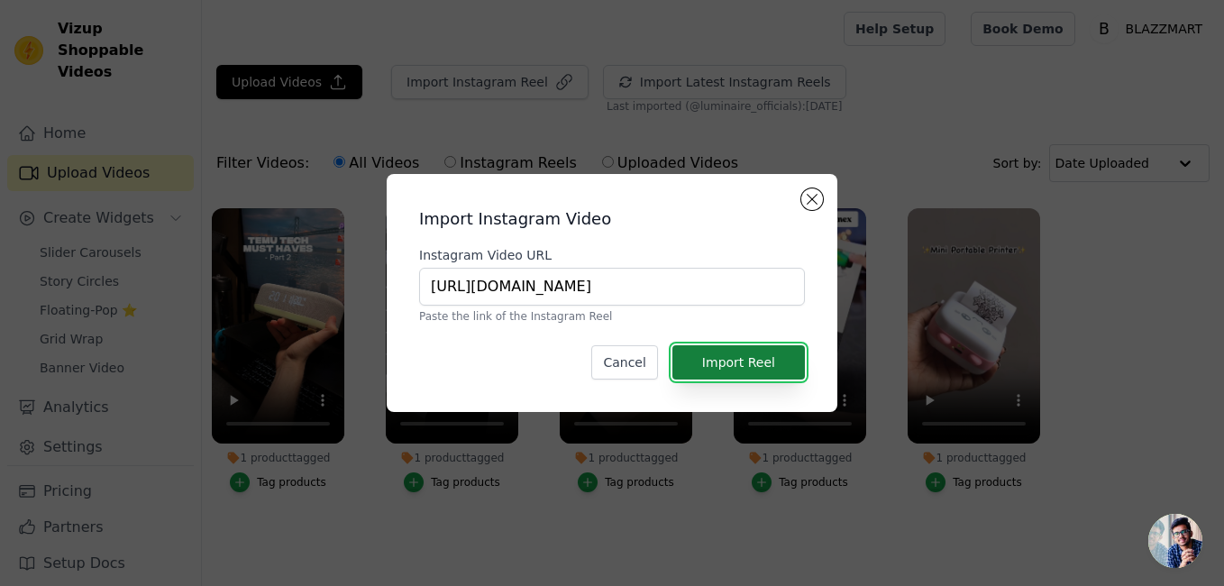
click at [694, 371] on button "Import Reel" at bounding box center [739, 362] width 133 height 34
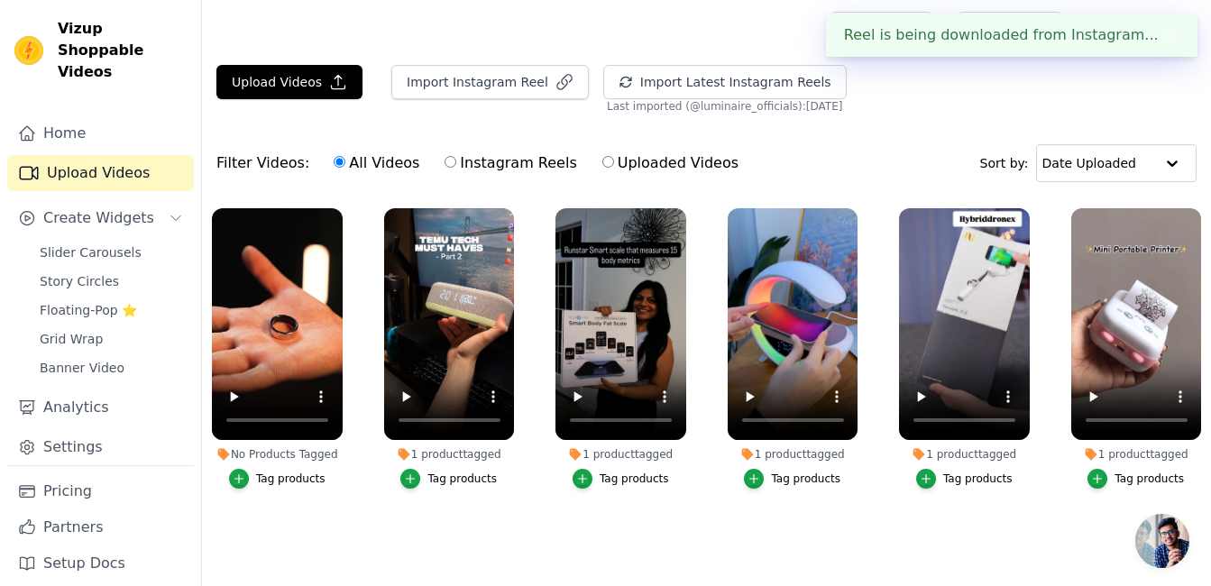
click at [266, 474] on div "Tag products" at bounding box center [290, 479] width 69 height 14
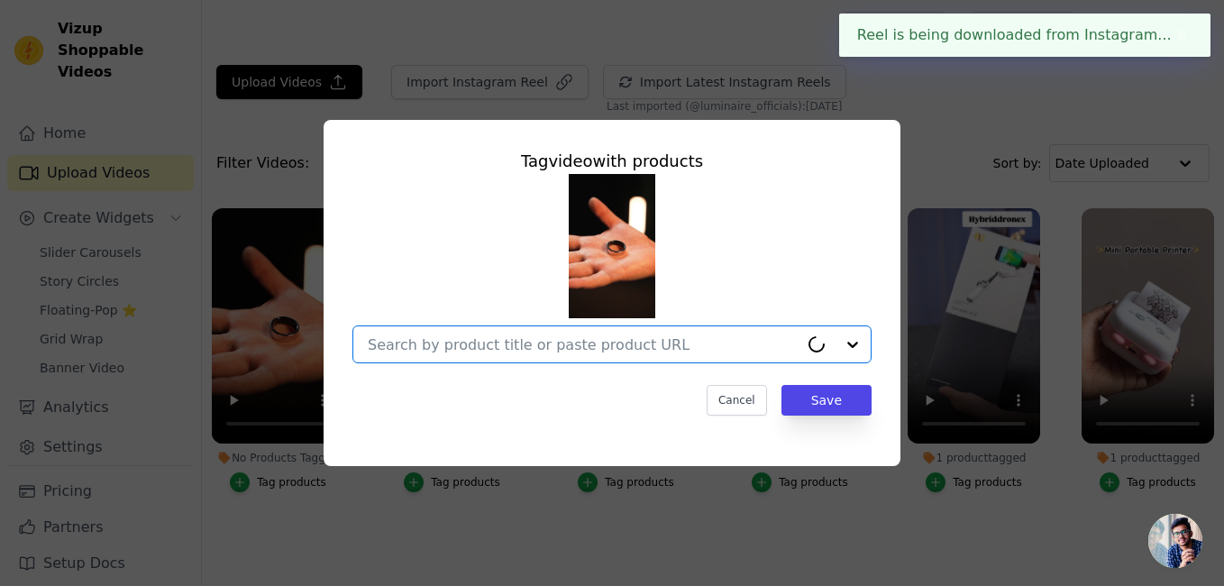
click at [444, 342] on input "No Products Tagged Tag video with products Option undefined, selected. Cancel S…" at bounding box center [583, 344] width 431 height 17
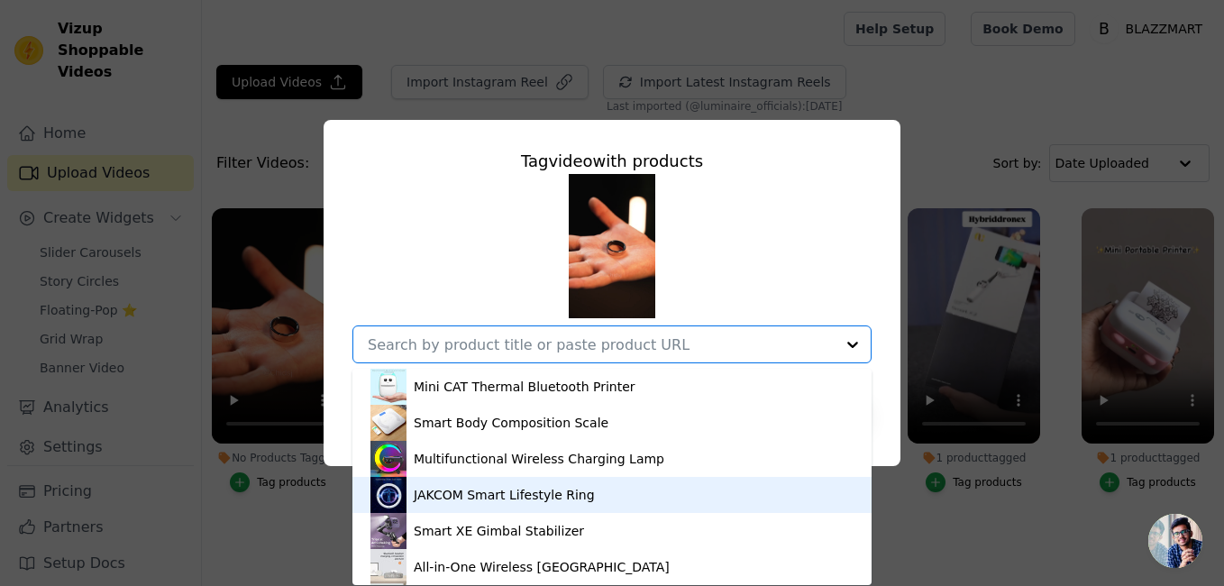
click at [448, 491] on div "JAKCOM Smart Lifestyle Ring" at bounding box center [504, 495] width 181 height 18
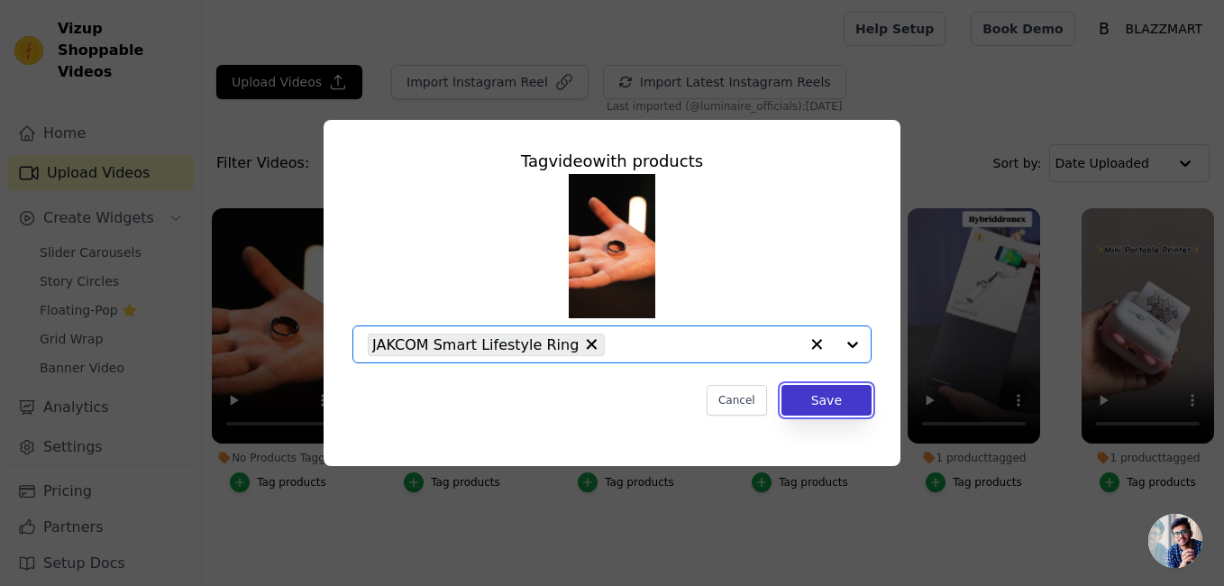
click at [802, 394] on button "Save" at bounding box center [827, 400] width 90 height 31
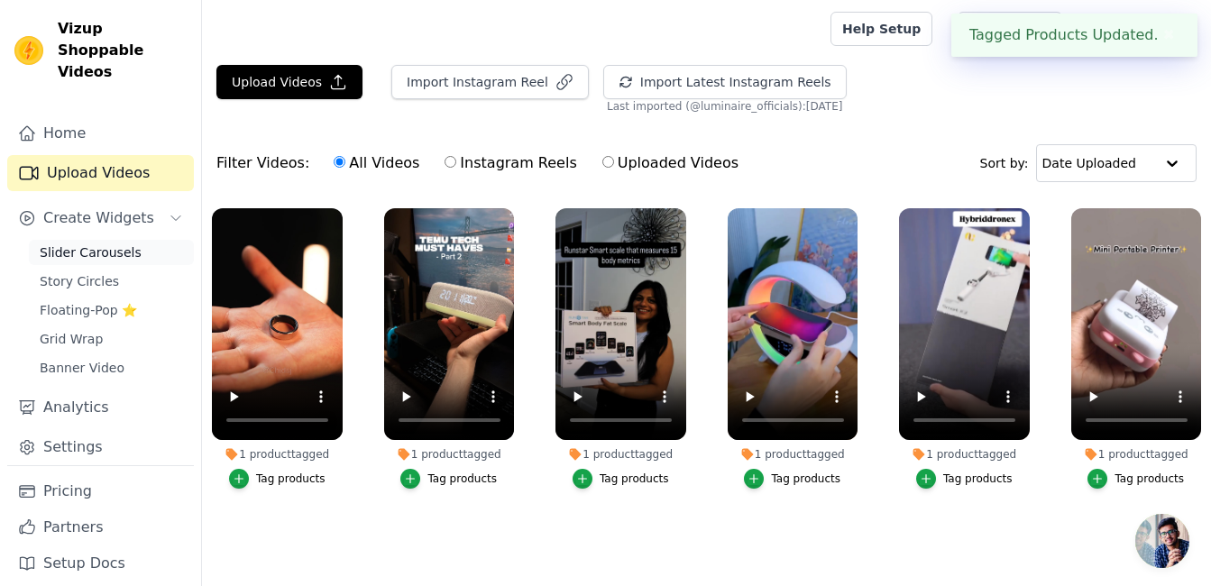
click at [86, 243] on span "Slider Carousels" at bounding box center [91, 252] width 102 height 18
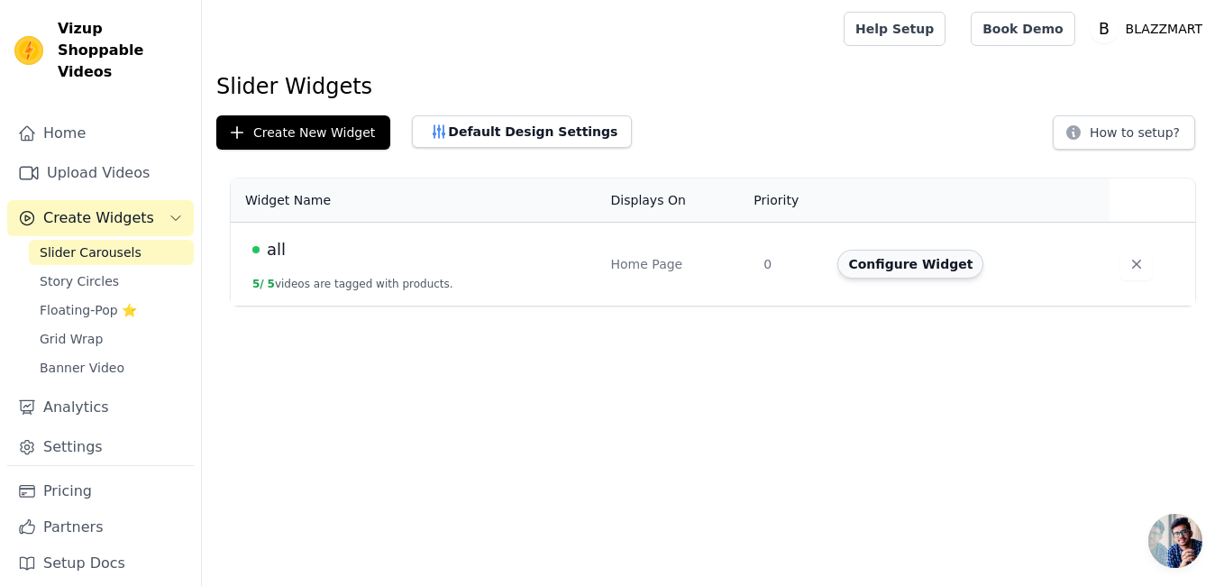
click at [912, 270] on button "Configure Widget" at bounding box center [911, 264] width 146 height 29
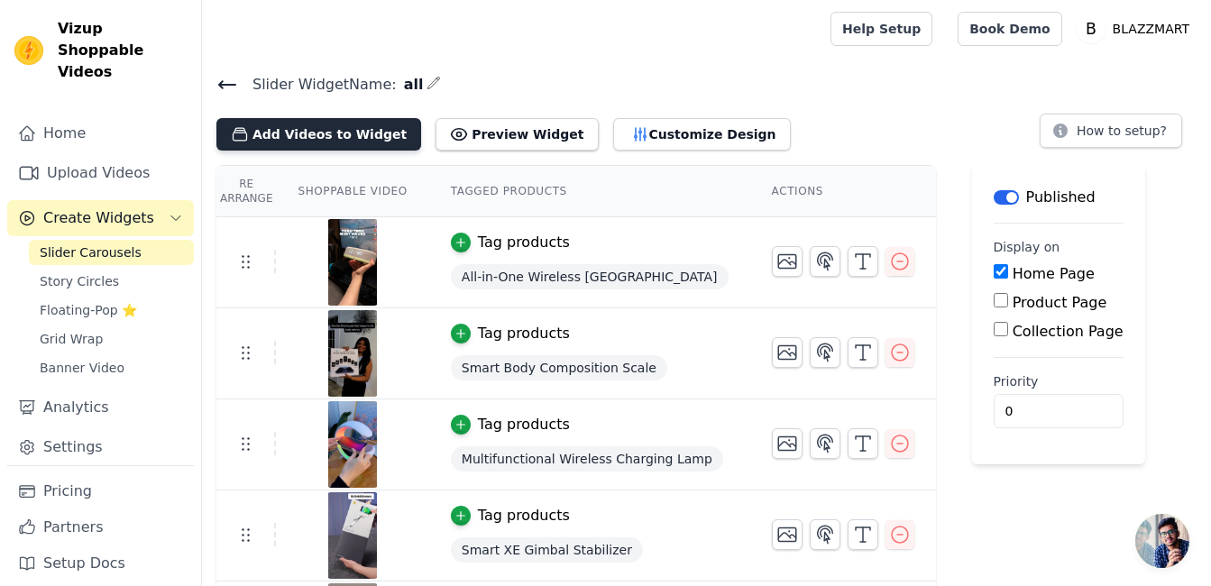
click at [307, 136] on button "Add Videos to Widget" at bounding box center [318, 134] width 205 height 32
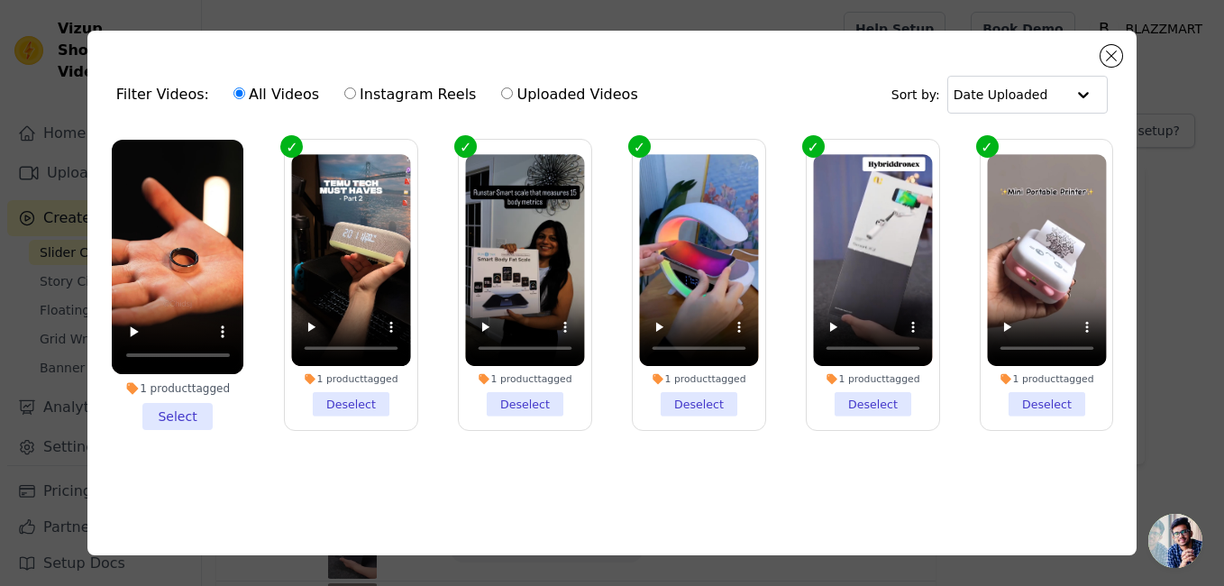
click at [183, 412] on li "1 product tagged Select" at bounding box center [178, 285] width 133 height 291
click at [0, 0] on input "1 product tagged Select" at bounding box center [0, 0] width 0 height 0
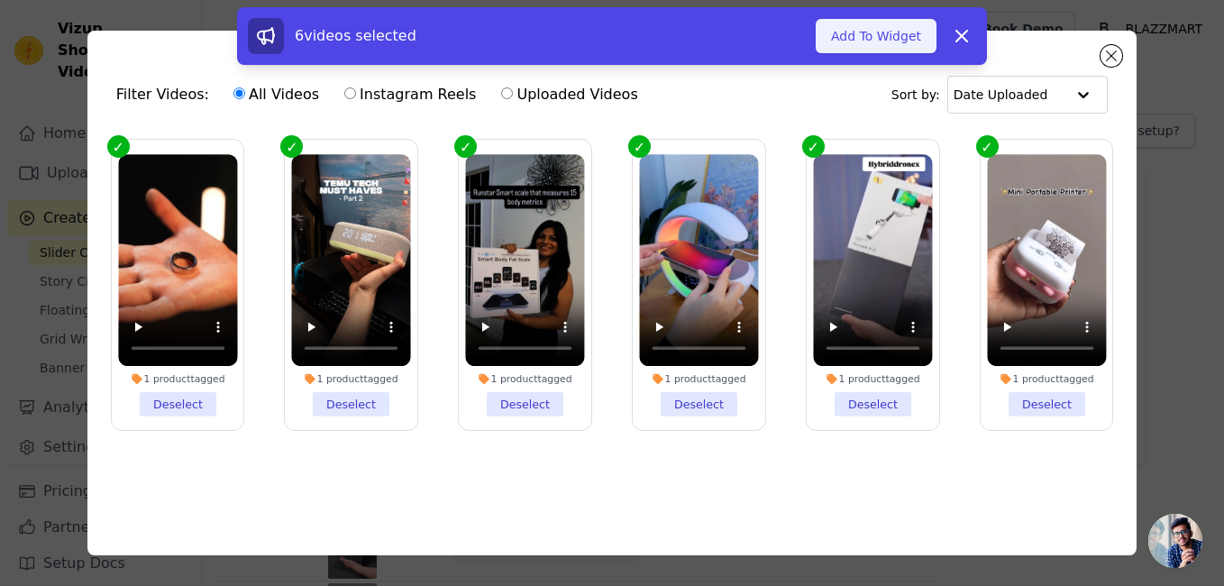
click at [837, 32] on button "Add To Widget" at bounding box center [876, 36] width 121 height 34
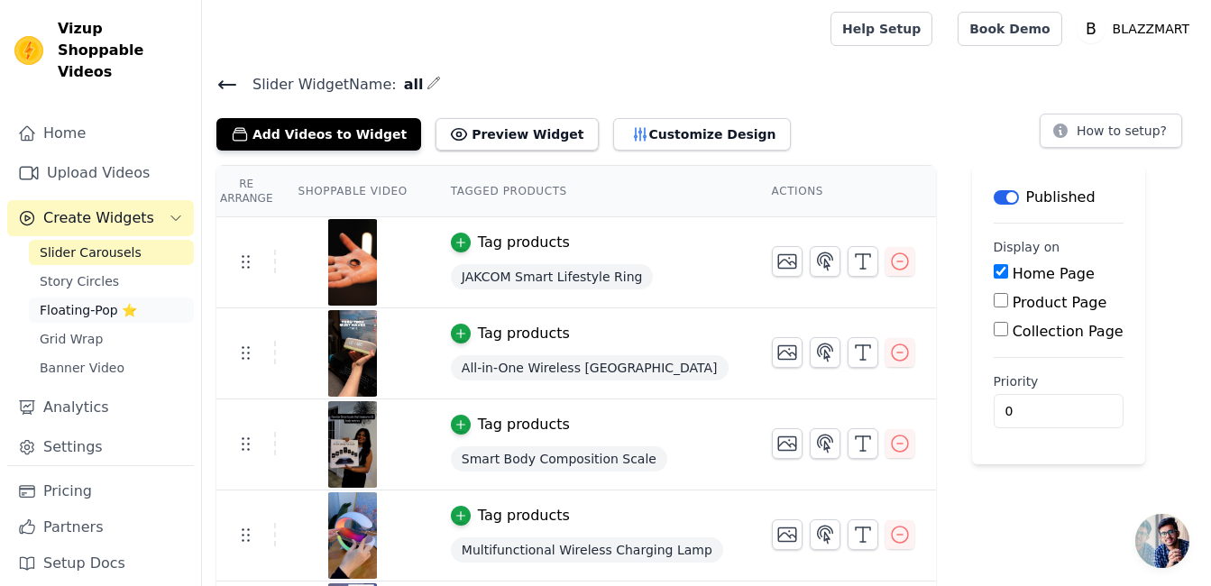
click at [96, 301] on span "Floating-Pop ⭐" at bounding box center [88, 310] width 97 height 18
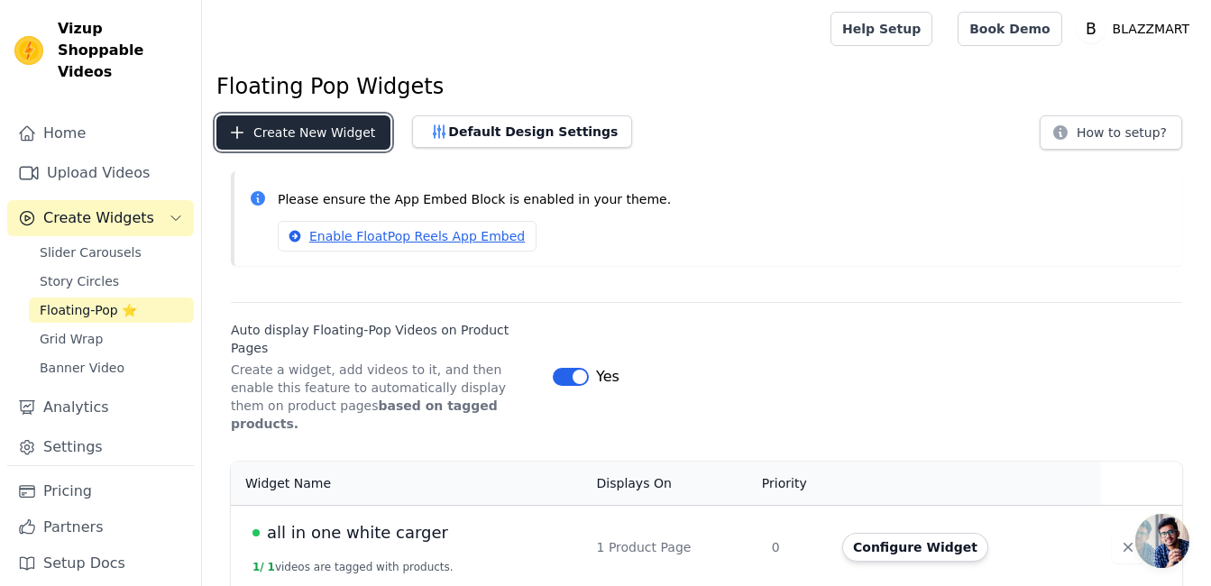
click at [310, 138] on button "Create New Widget" at bounding box center [303, 132] width 174 height 34
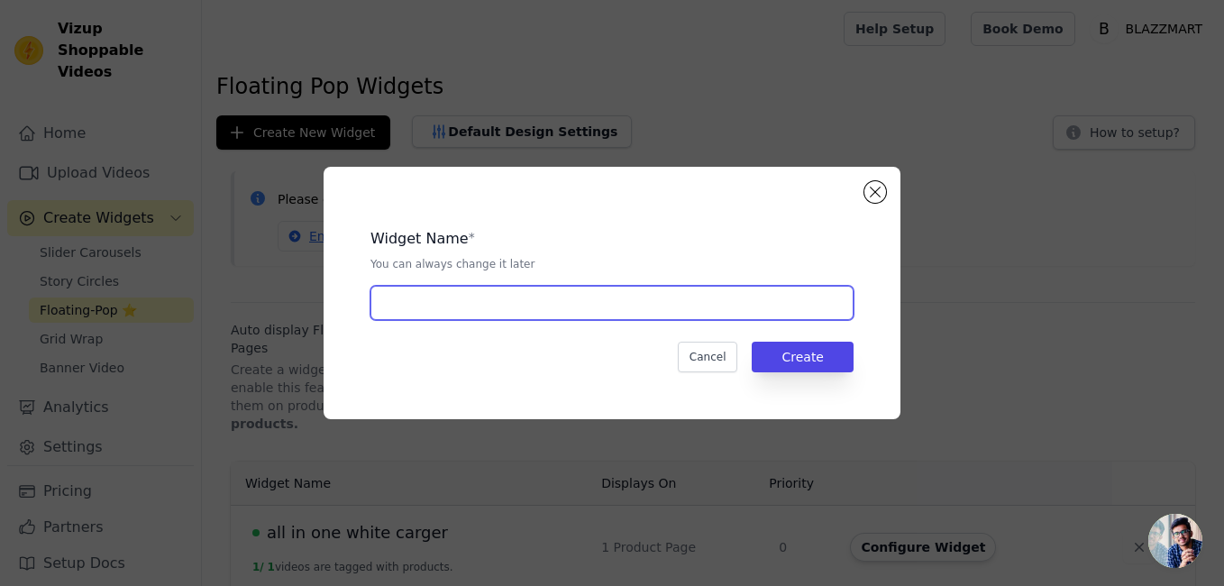
click at [463, 304] on input "text" at bounding box center [612, 303] width 483 height 34
type input "ring"
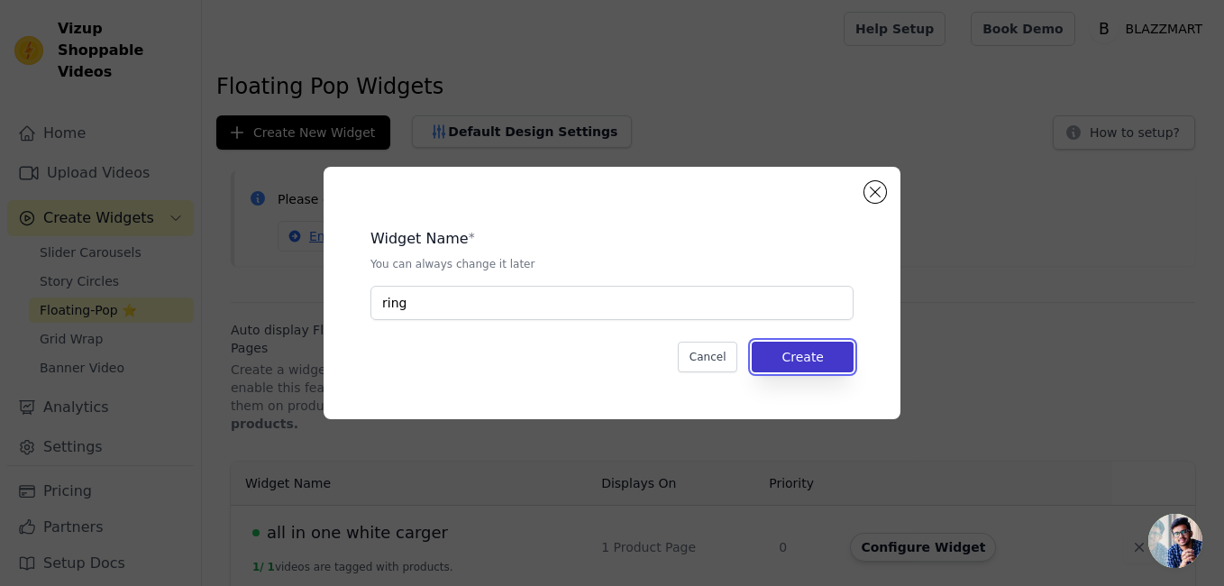
click at [808, 354] on button "Create" at bounding box center [803, 357] width 102 height 31
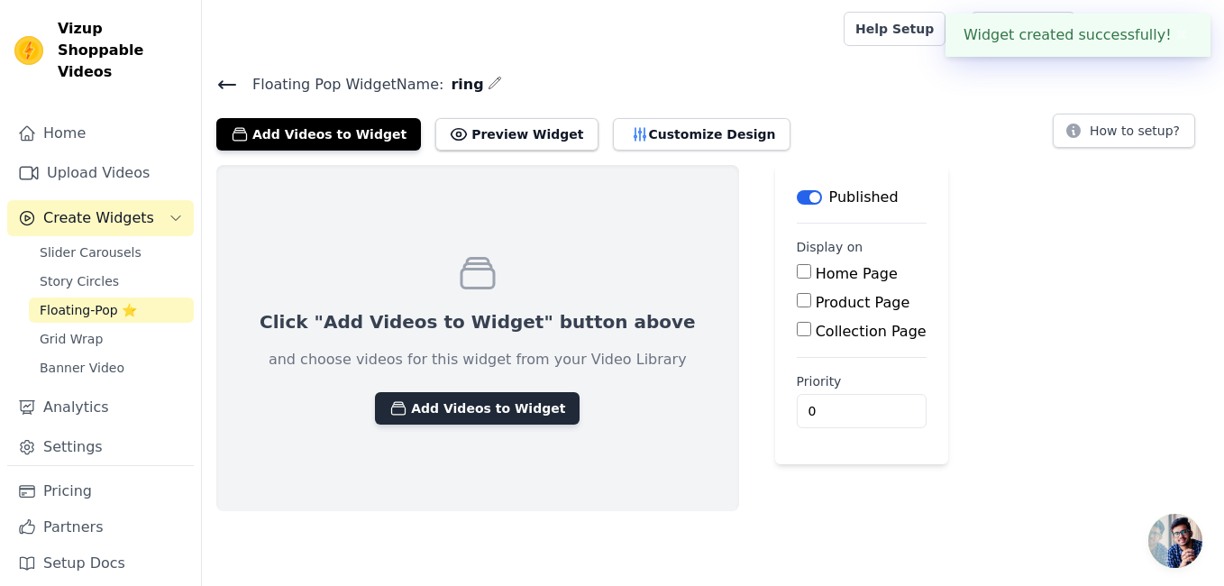
click at [461, 415] on button "Add Videos to Widget" at bounding box center [477, 408] width 205 height 32
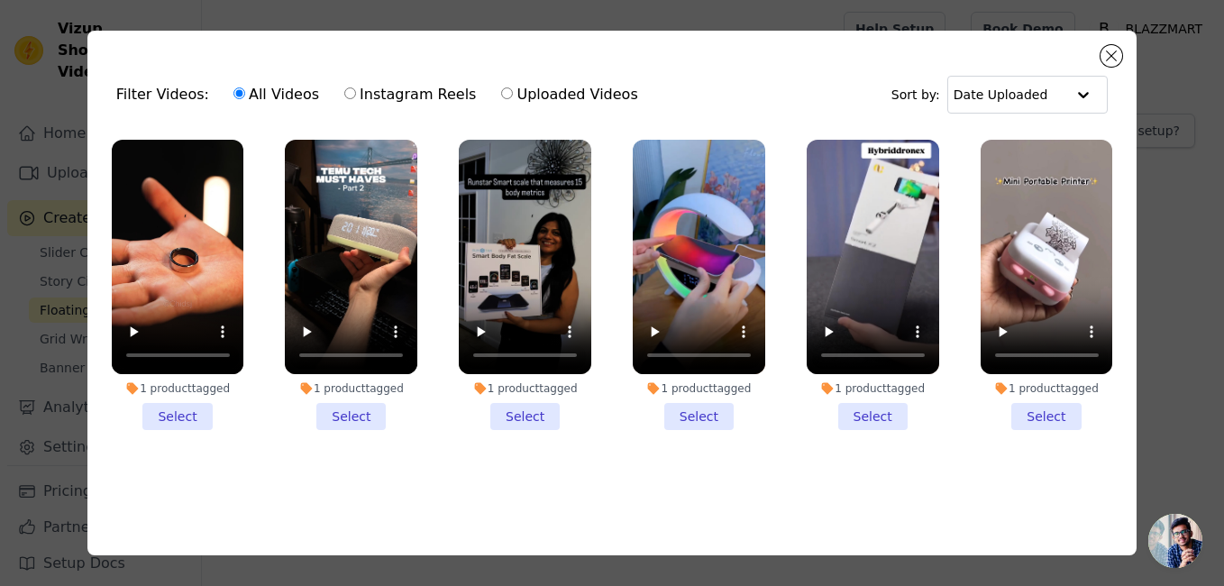
click at [182, 418] on li "1 product tagged Select" at bounding box center [178, 285] width 133 height 291
click at [0, 0] on input "1 product tagged Select" at bounding box center [0, 0] width 0 height 0
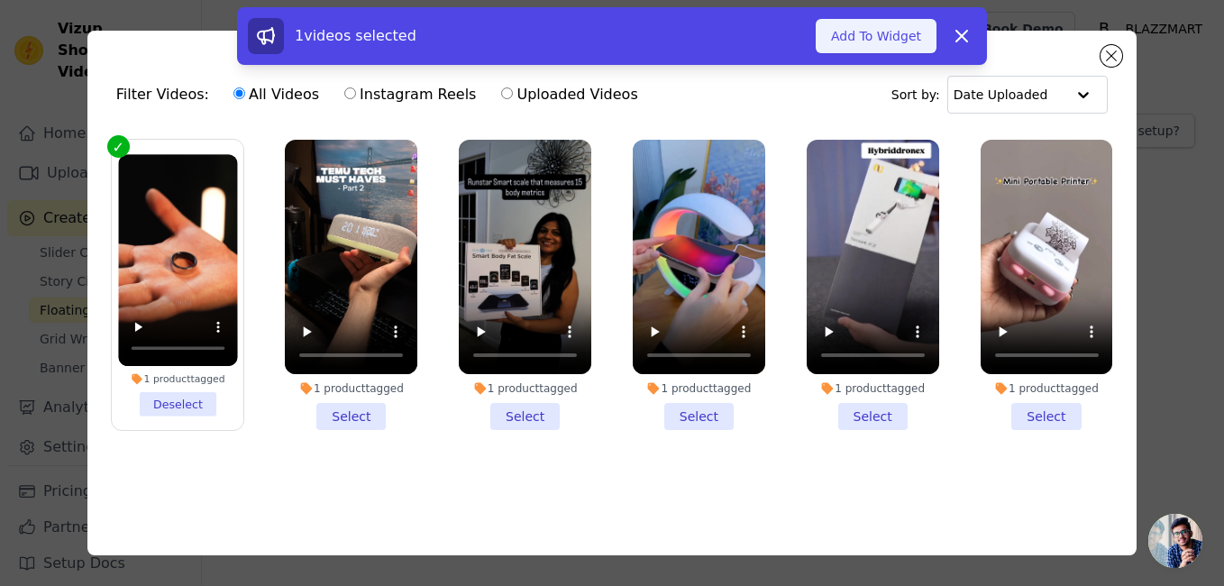
click at [842, 47] on button "Add To Widget" at bounding box center [876, 36] width 121 height 34
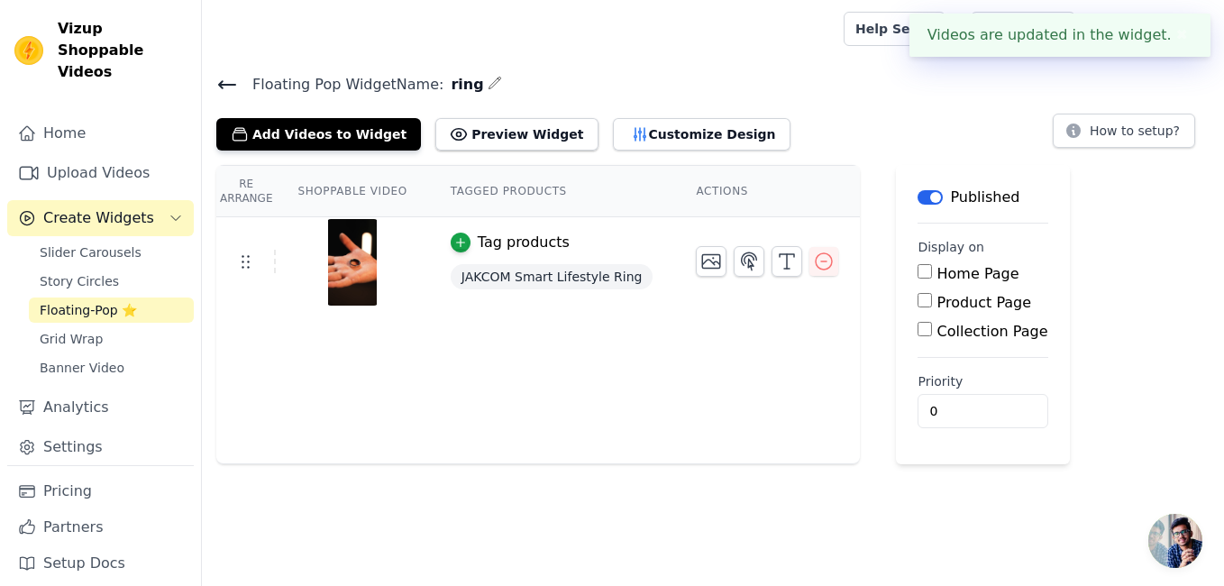
click at [918, 300] on input "Product Page" at bounding box center [925, 300] width 14 height 14
checkbox input "true"
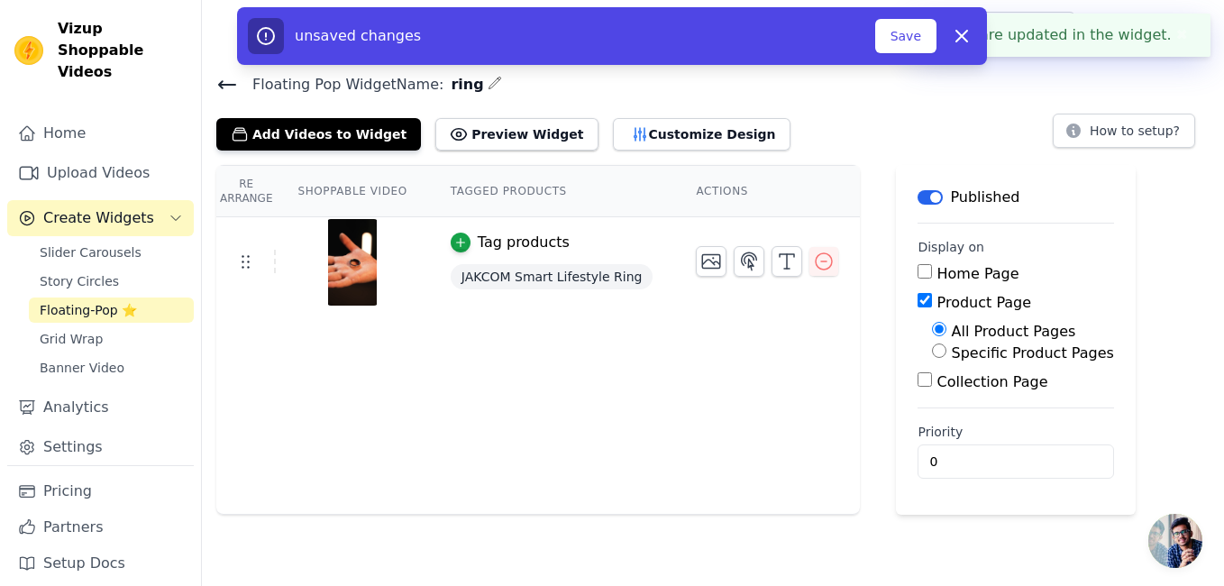
click at [932, 356] on input "Specific Product Pages" at bounding box center [939, 351] width 14 height 14
radio input "true"
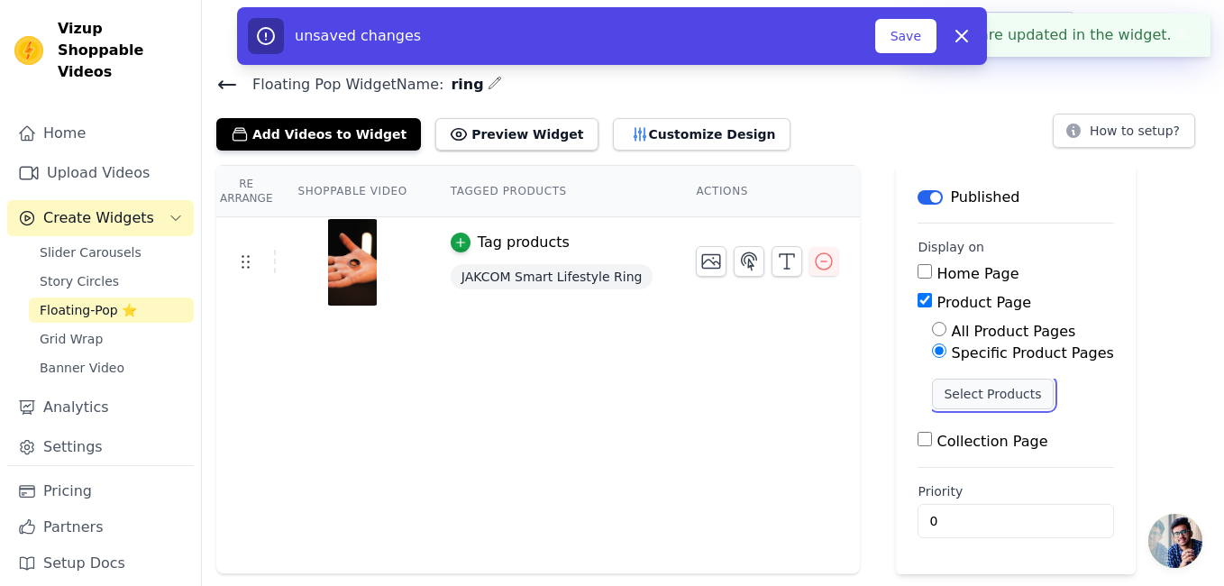
click at [932, 385] on button "Select Products" at bounding box center [992, 394] width 121 height 31
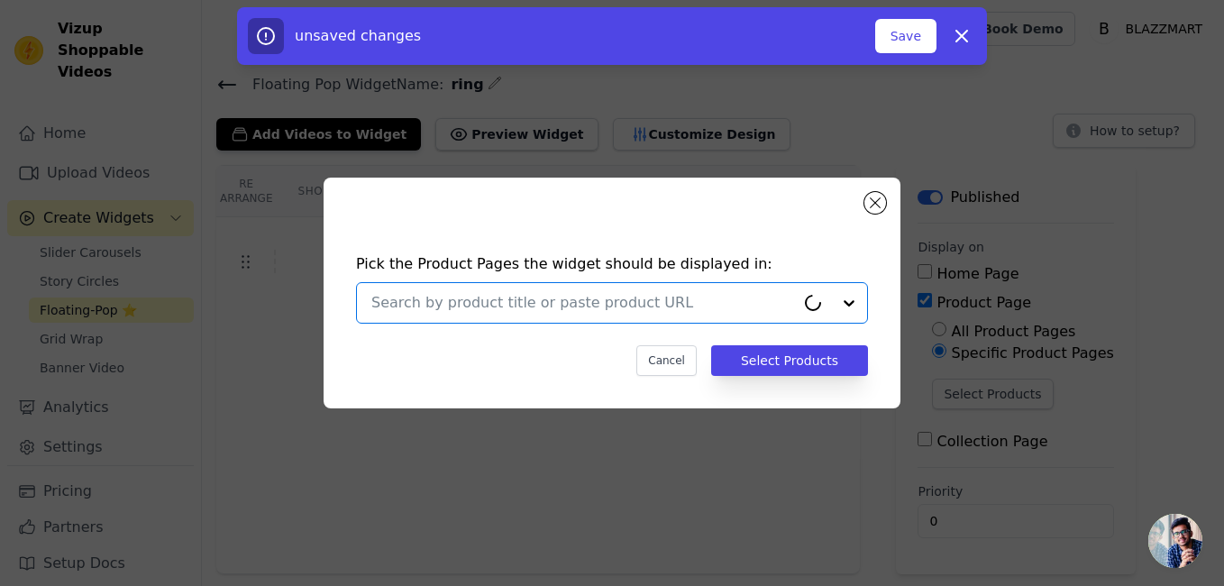
click at [617, 310] on input "text" at bounding box center [583, 303] width 424 height 22
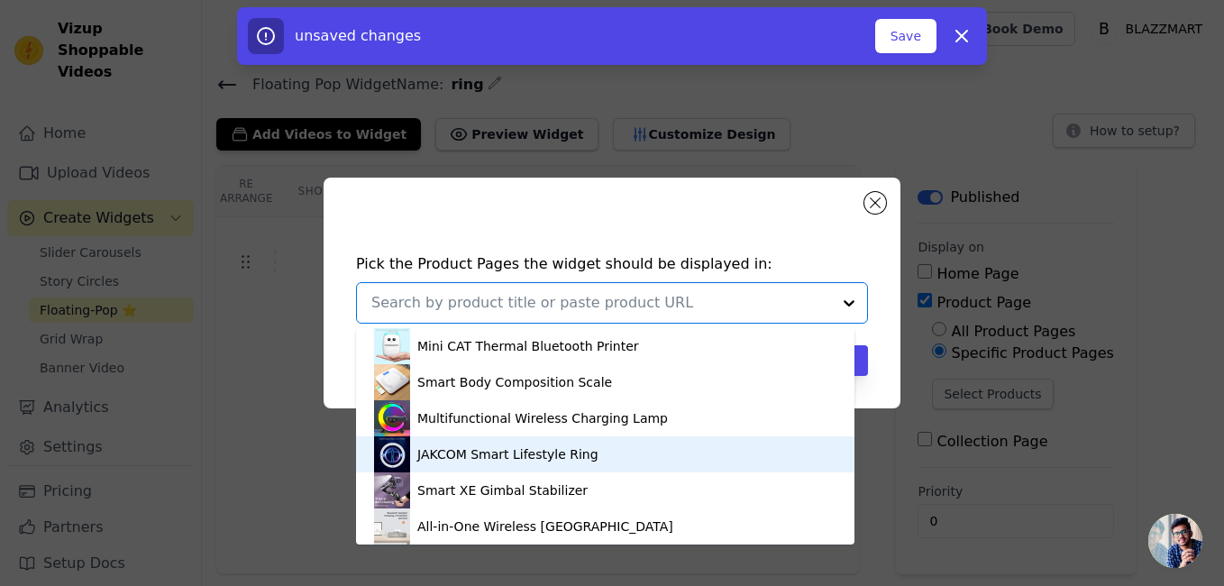
click at [480, 462] on div "JAKCOM Smart Lifestyle Ring" at bounding box center [507, 454] width 181 height 18
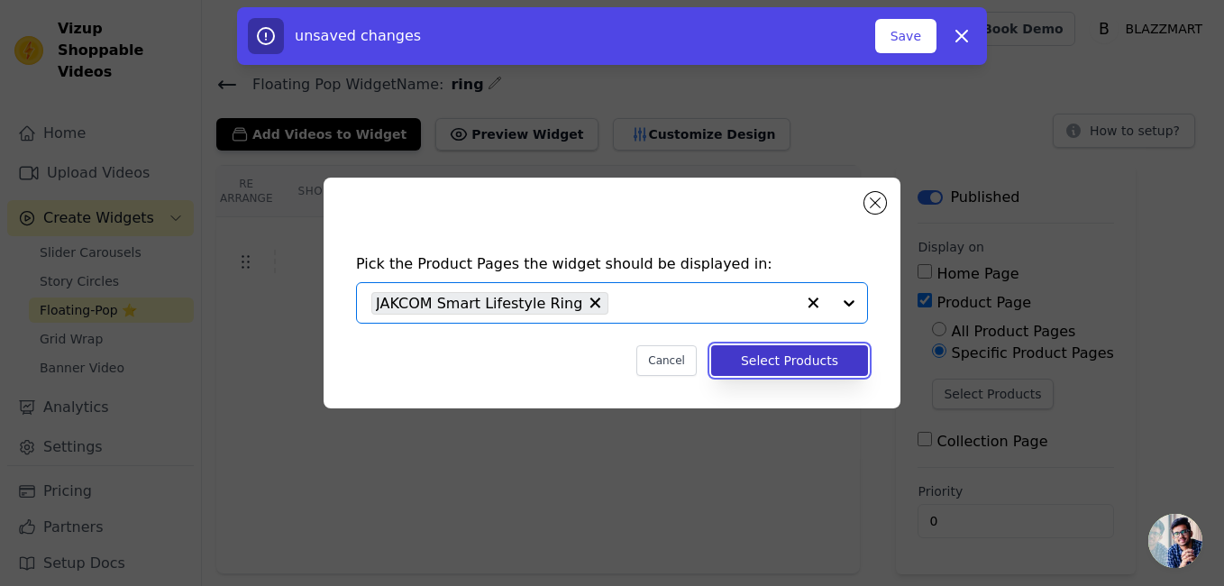
click at [814, 348] on button "Select Products" at bounding box center [789, 360] width 157 height 31
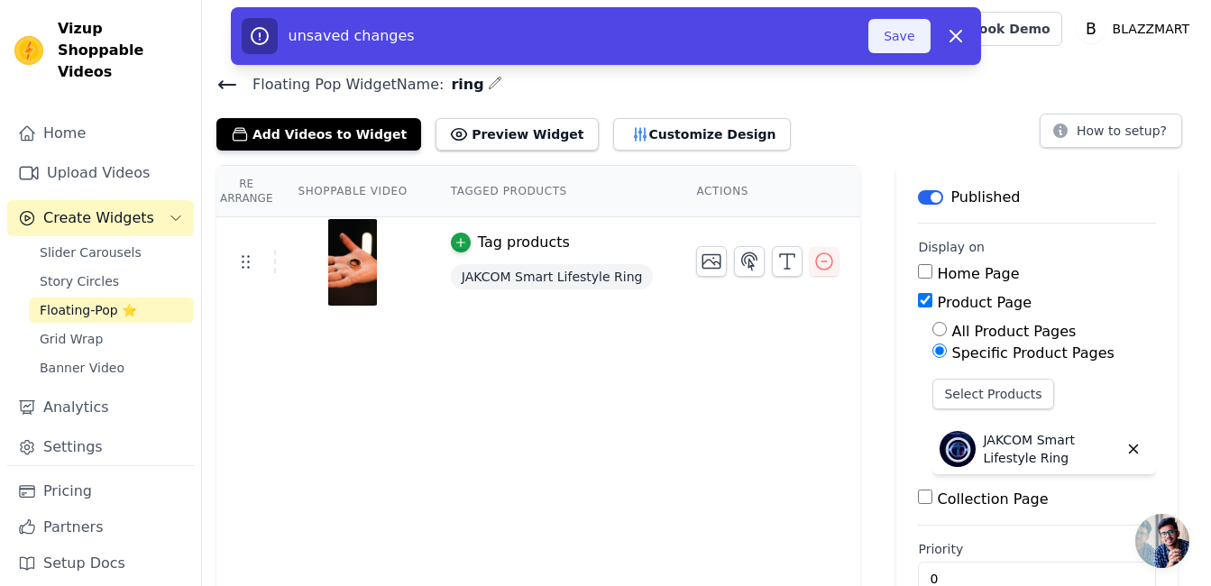
click at [899, 41] on button "Save" at bounding box center [898, 36] width 61 height 34
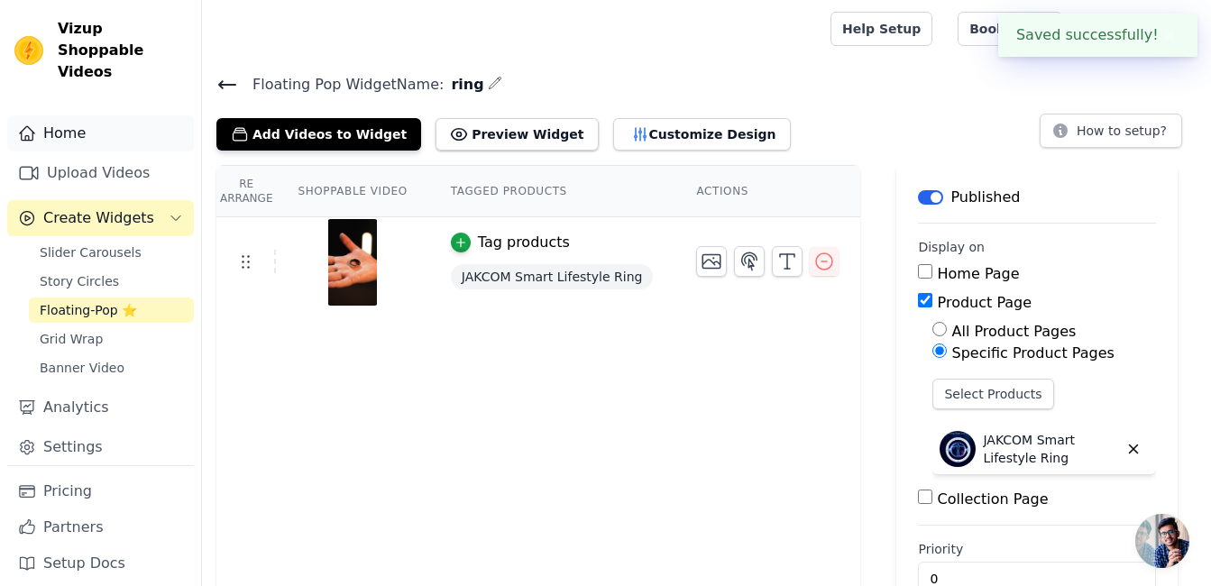
click at [107, 115] on link "Home" at bounding box center [100, 133] width 187 height 36
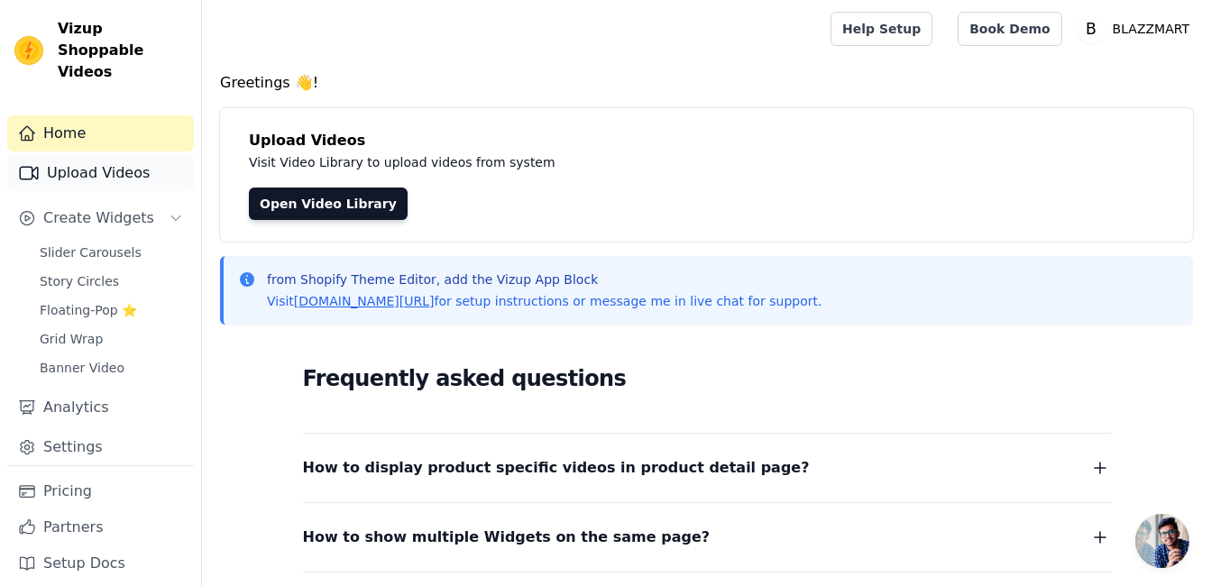
click at [111, 161] on link "Upload Videos" at bounding box center [100, 173] width 187 height 36
